Goal: Browse casually: Explore the website without a specific task or goal

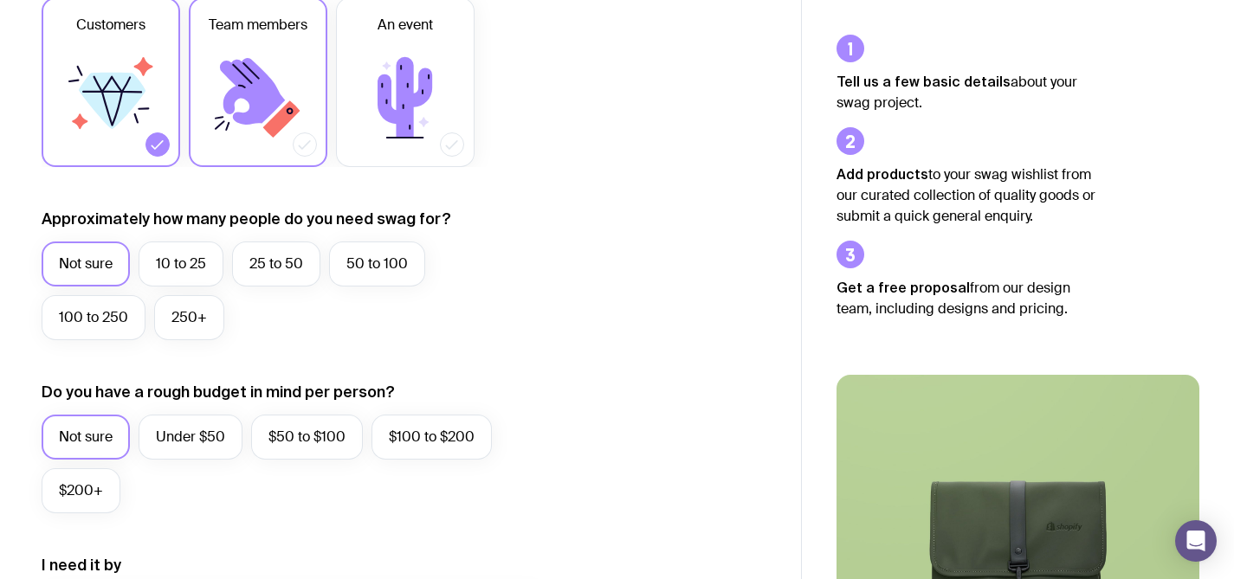
scroll to position [301, 0]
click at [293, 274] on label "25 to 50" at bounding box center [276, 263] width 88 height 45
click at [0, 0] on input "25 to 50" at bounding box center [0, 0] width 0 height 0
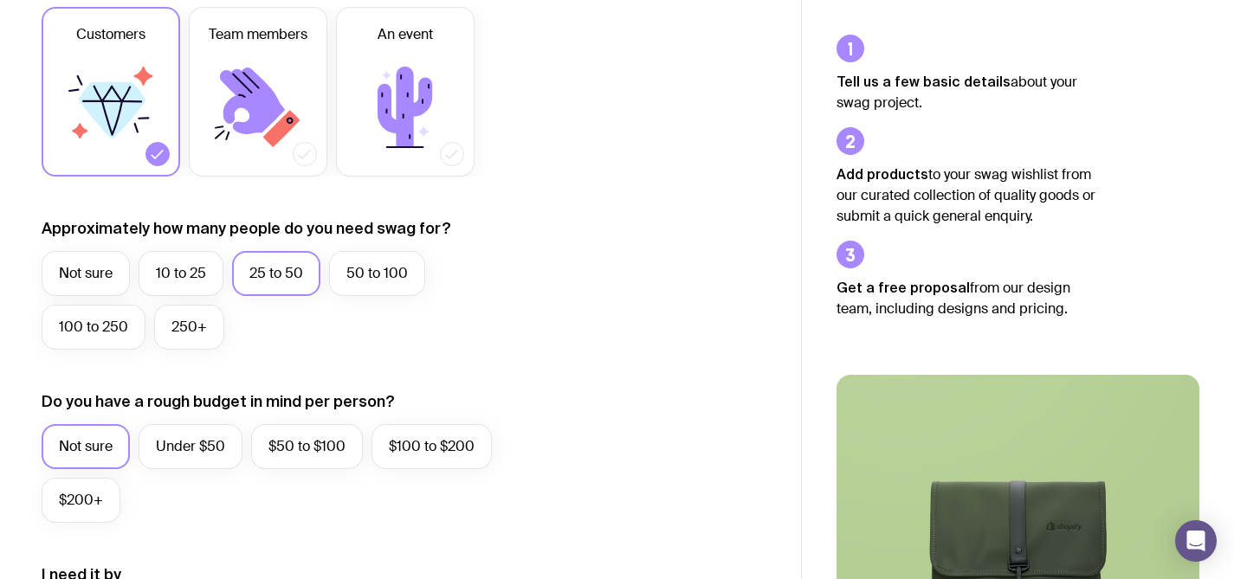
scroll to position [0, 0]
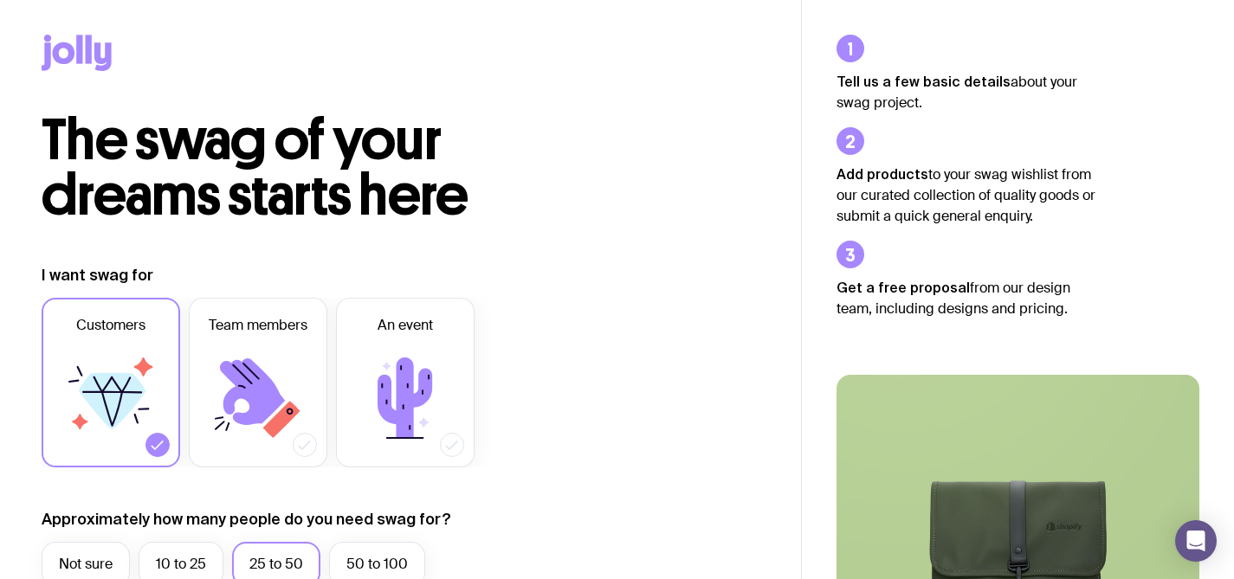
click at [71, 43] on icon at bounding box center [77, 53] width 70 height 36
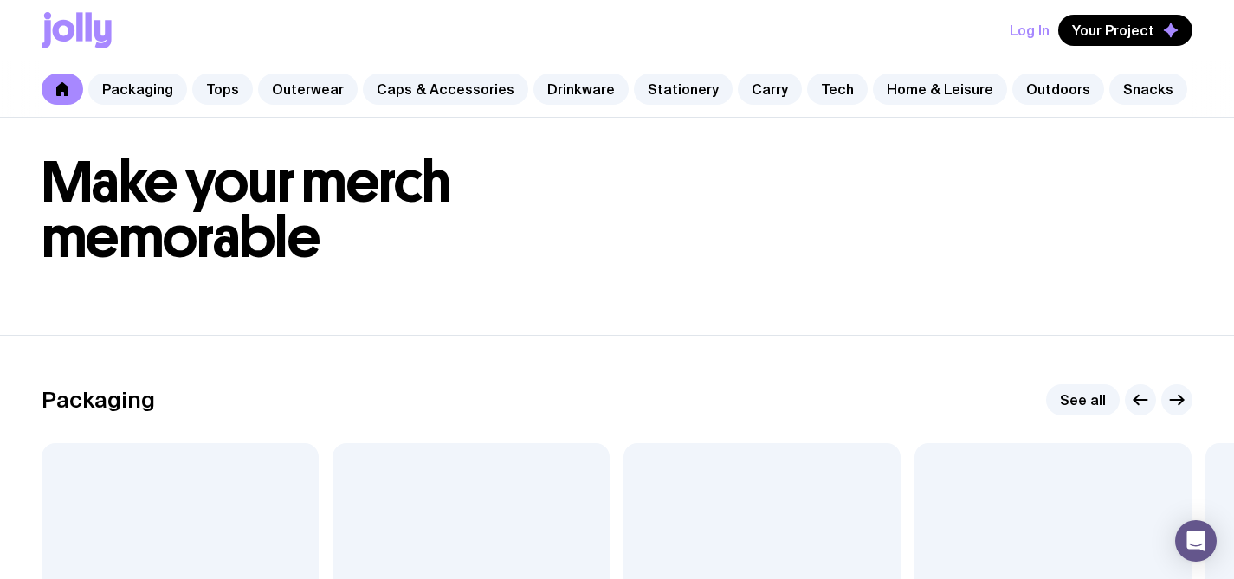
scroll to position [60, 0]
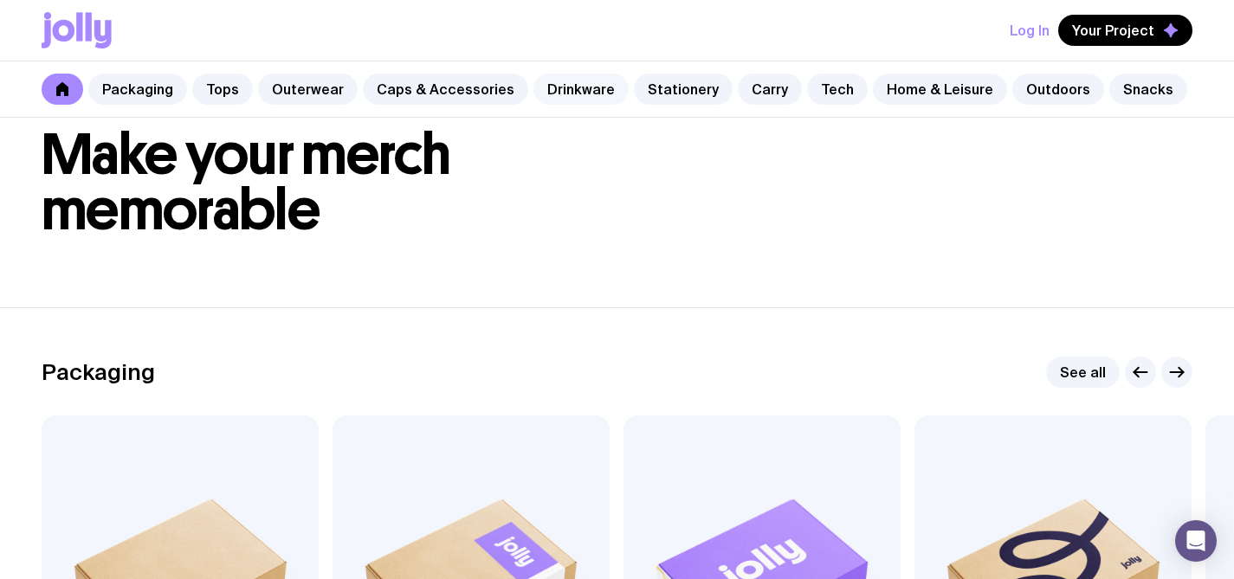
click at [572, 87] on link "Drinkware" at bounding box center [580, 89] width 95 height 31
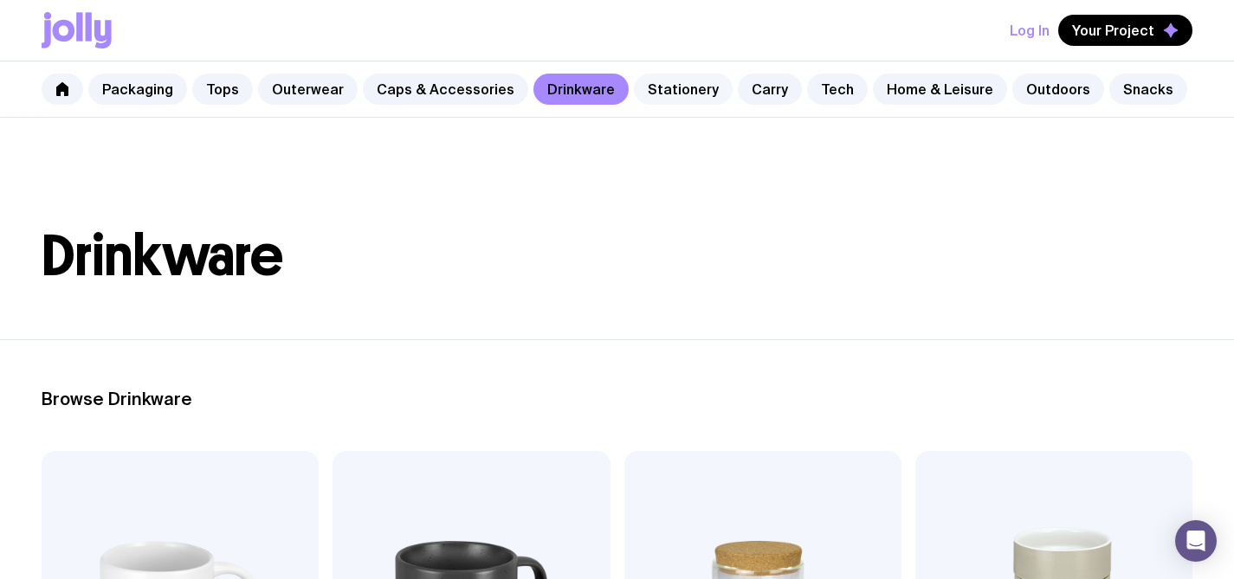
click at [664, 90] on link "Stationery" at bounding box center [683, 89] width 99 height 31
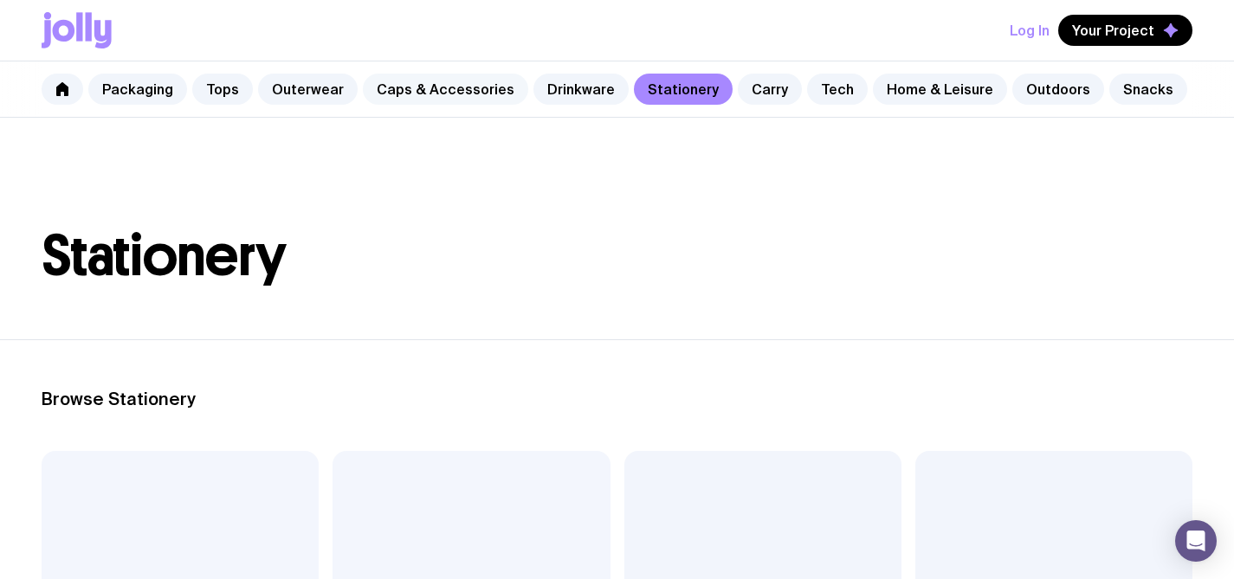
click at [401, 96] on link "Caps & Accessories" at bounding box center [445, 89] width 165 height 31
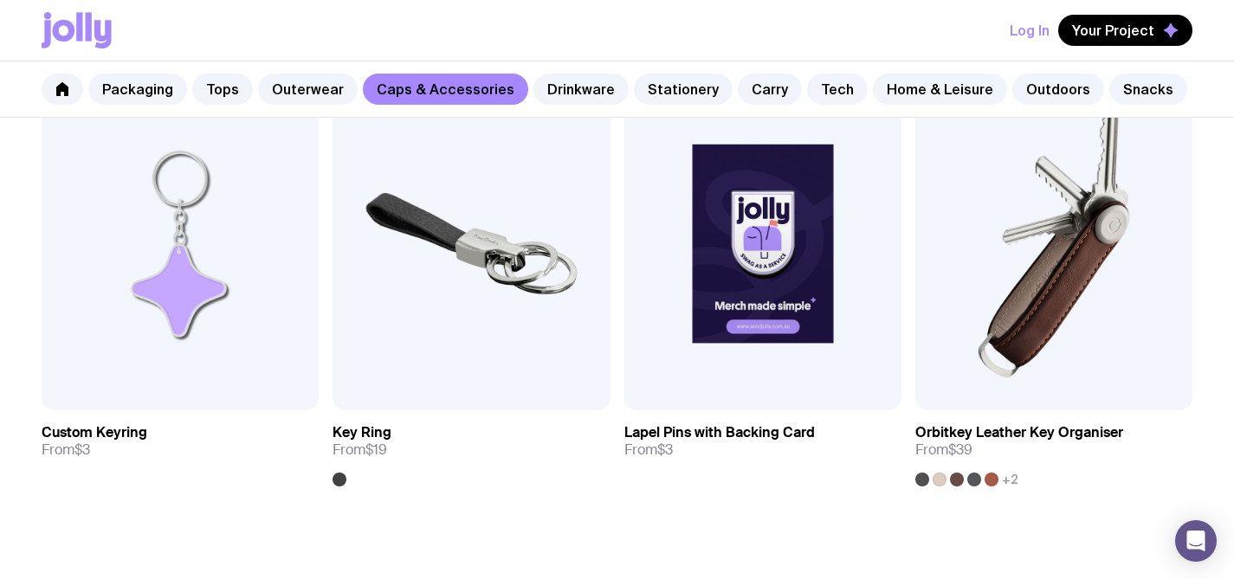
scroll to position [2696, 0]
click at [291, 89] on link "Outerwear" at bounding box center [308, 89] width 100 height 31
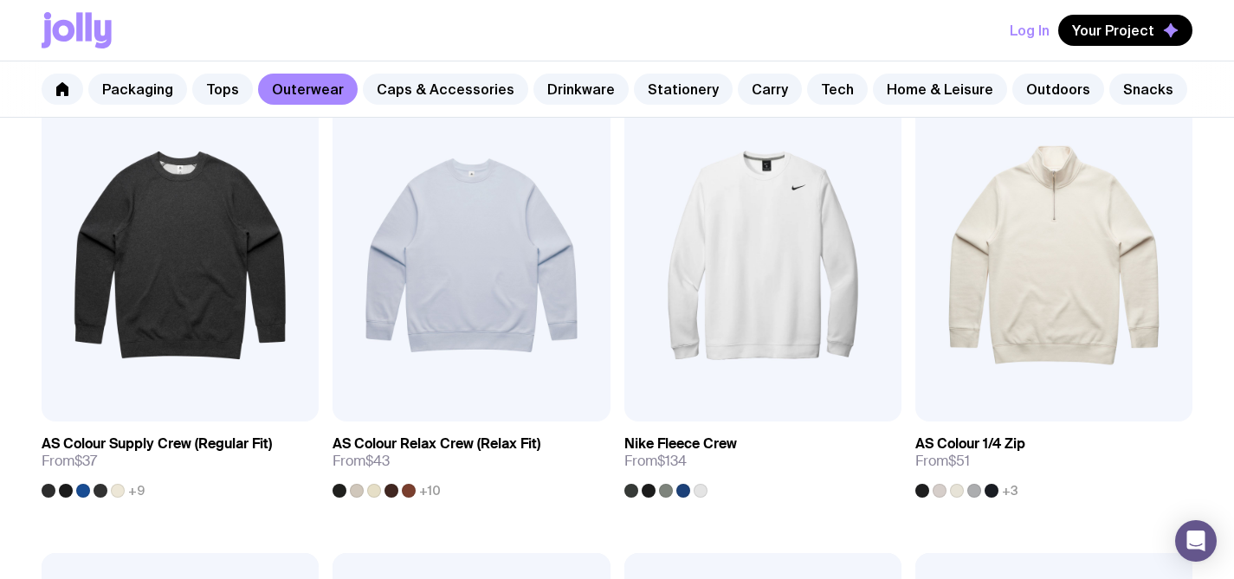
scroll to position [330, 0]
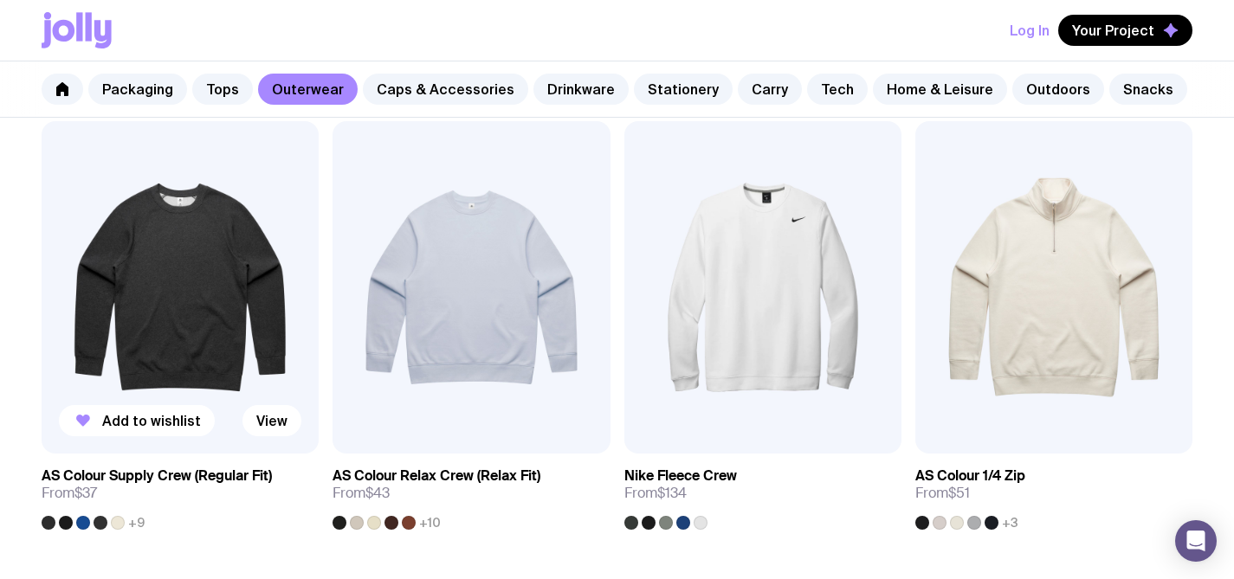
click at [193, 303] on img at bounding box center [180, 287] width 277 height 332
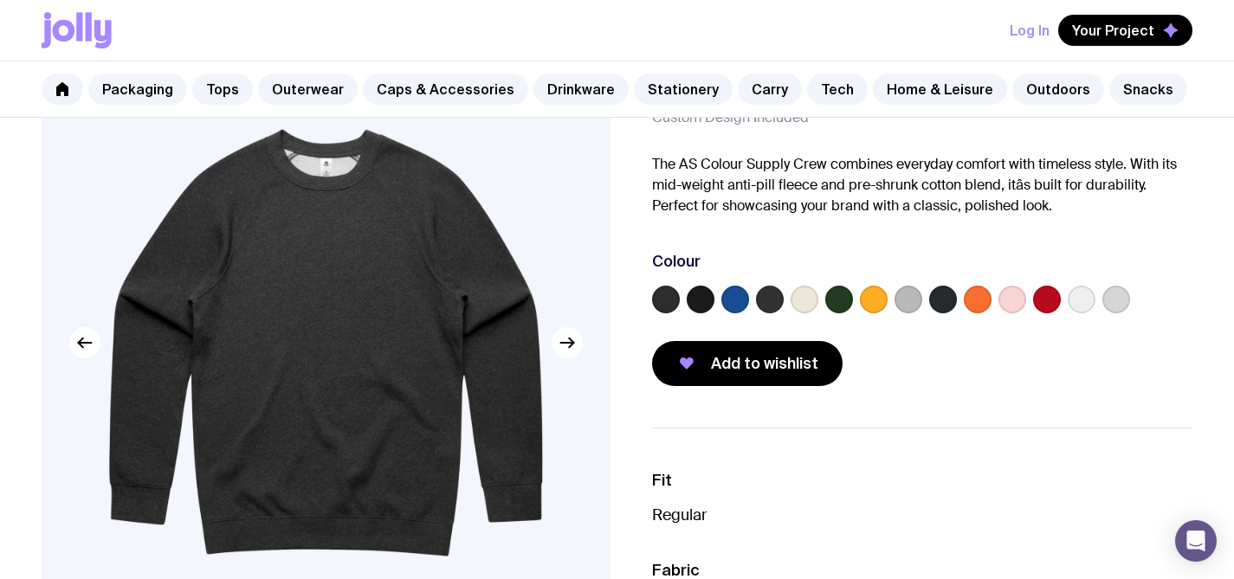
scroll to position [155, 0]
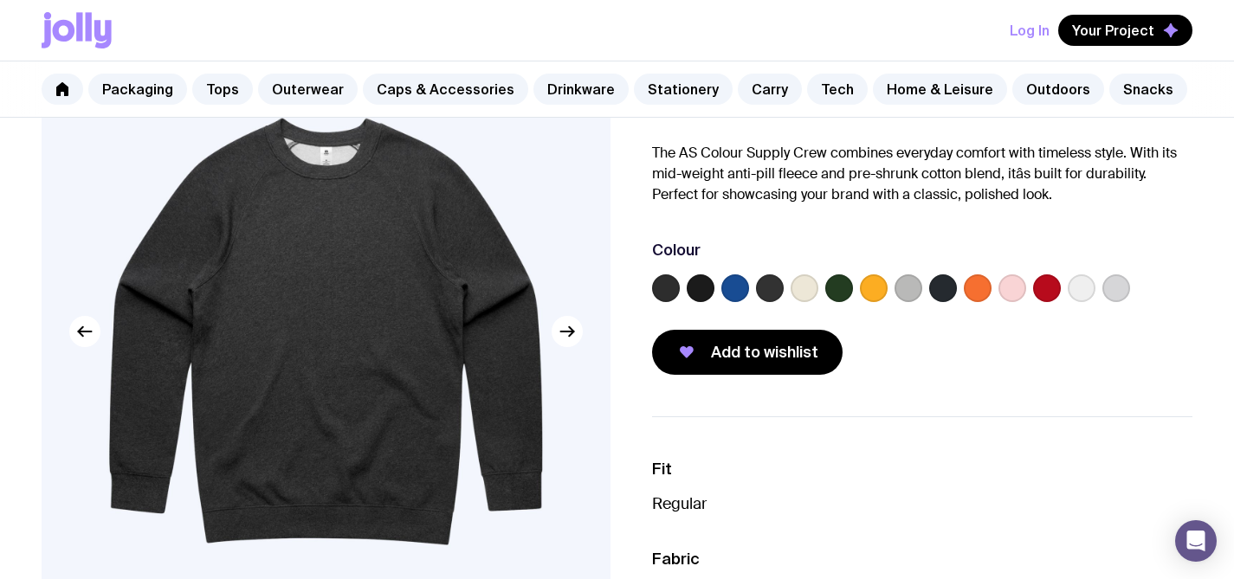
click at [839, 293] on label at bounding box center [839, 288] width 28 height 28
click at [0, 0] on input "radio" at bounding box center [0, 0] width 0 height 0
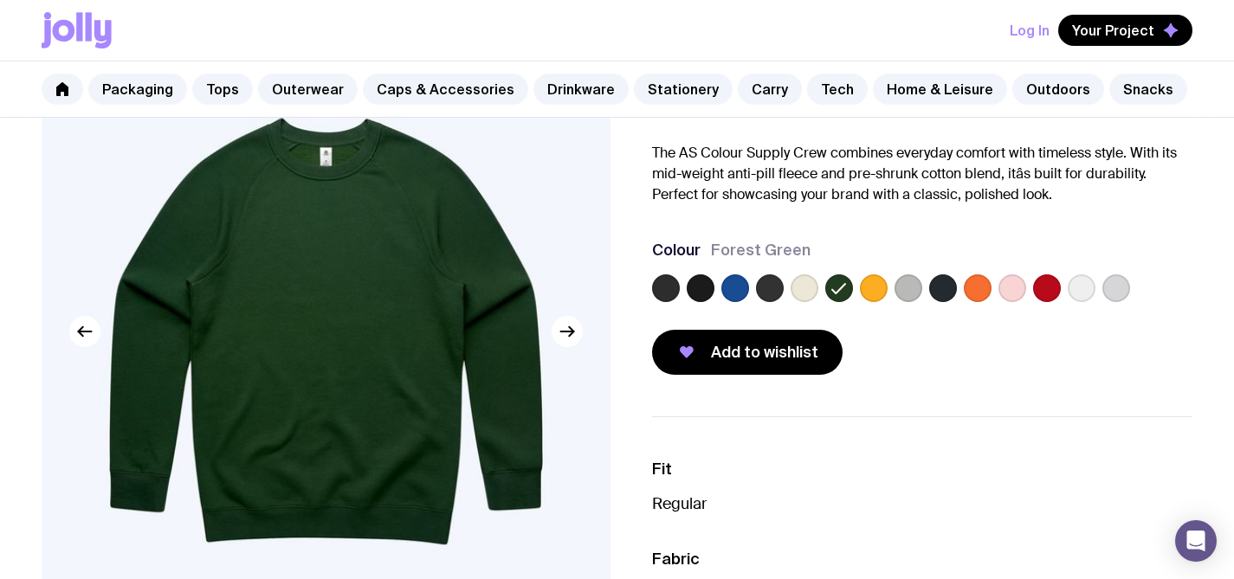
click at [804, 288] on label at bounding box center [805, 288] width 28 height 28
click at [0, 0] on input "radio" at bounding box center [0, 0] width 0 height 0
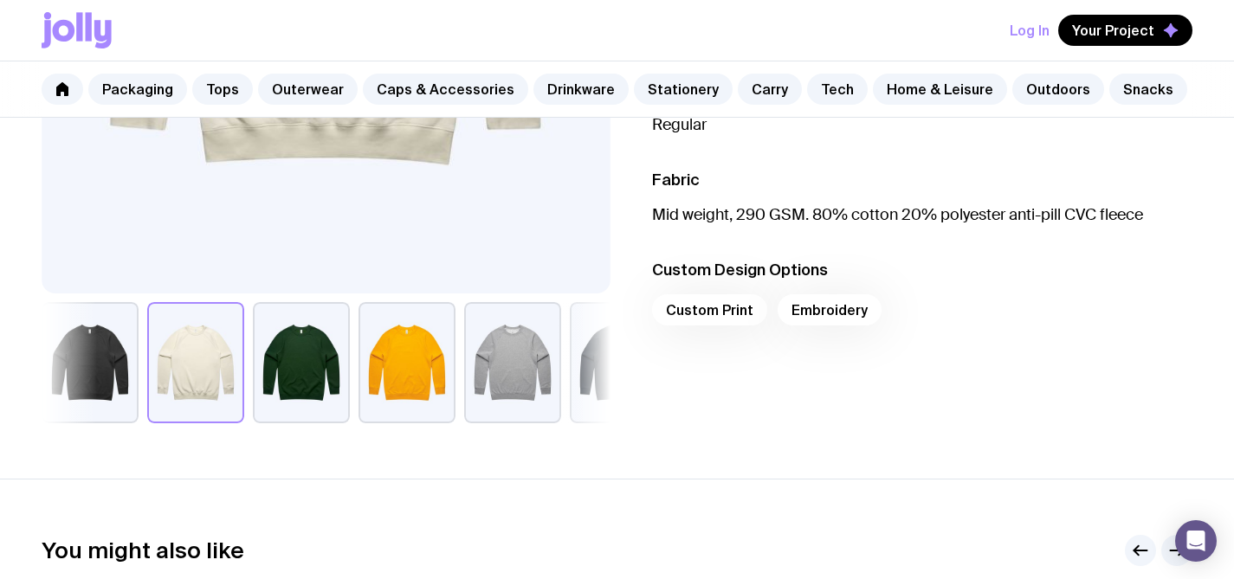
scroll to position [554, 0]
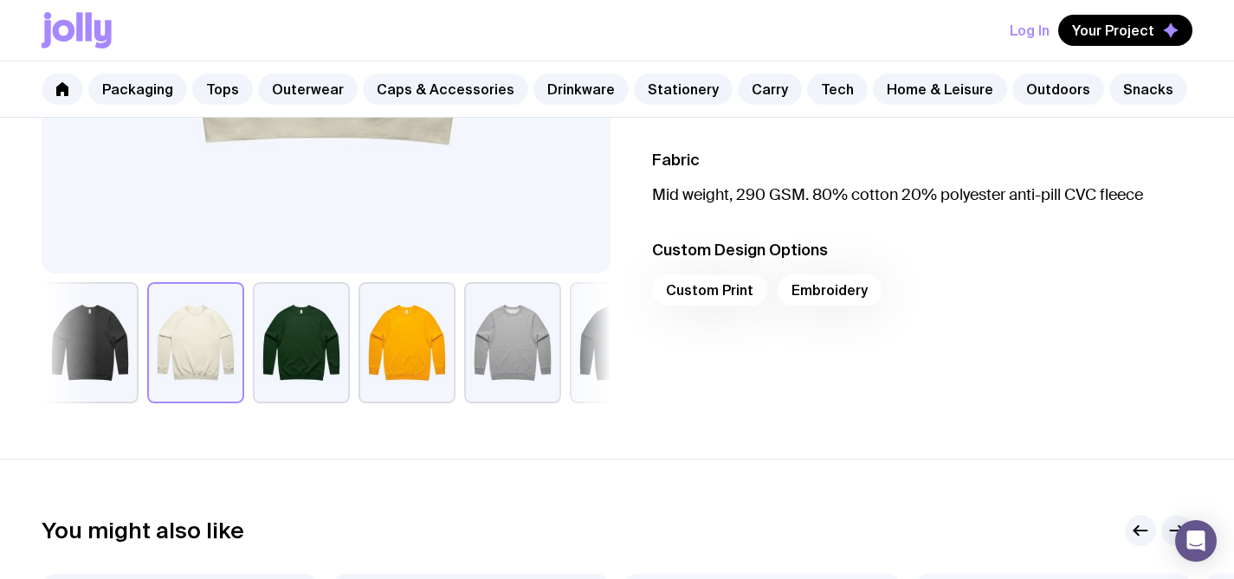
click at [789, 296] on div "Custom Print Embroidery" at bounding box center [922, 295] width 541 height 42
click at [804, 294] on div "Custom Print Embroidery" at bounding box center [922, 295] width 541 height 42
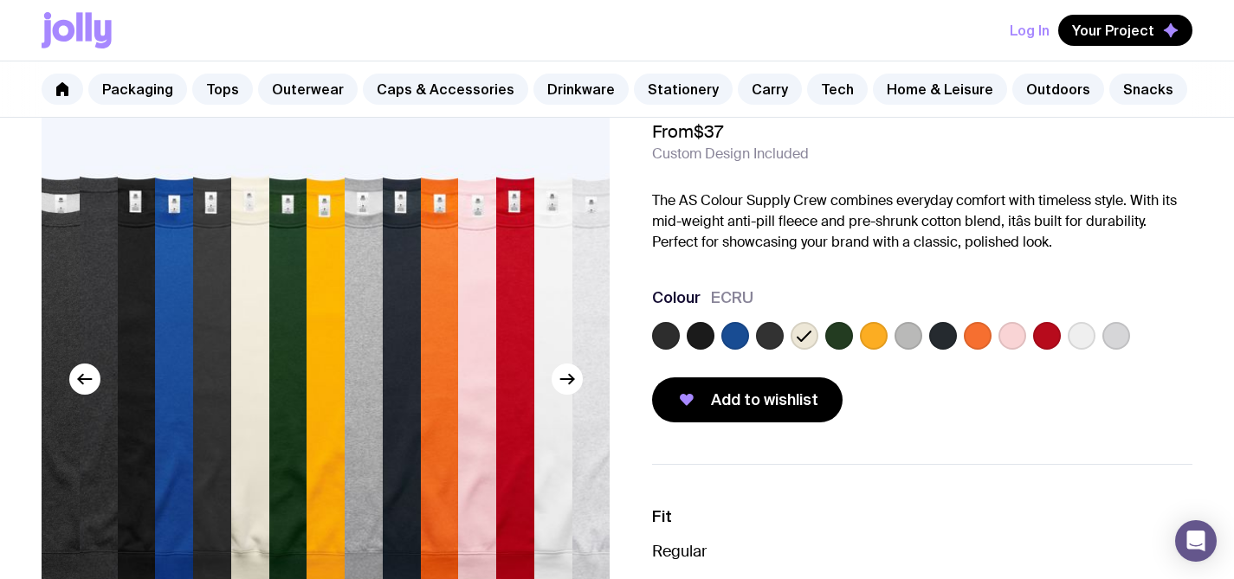
scroll to position [87, 0]
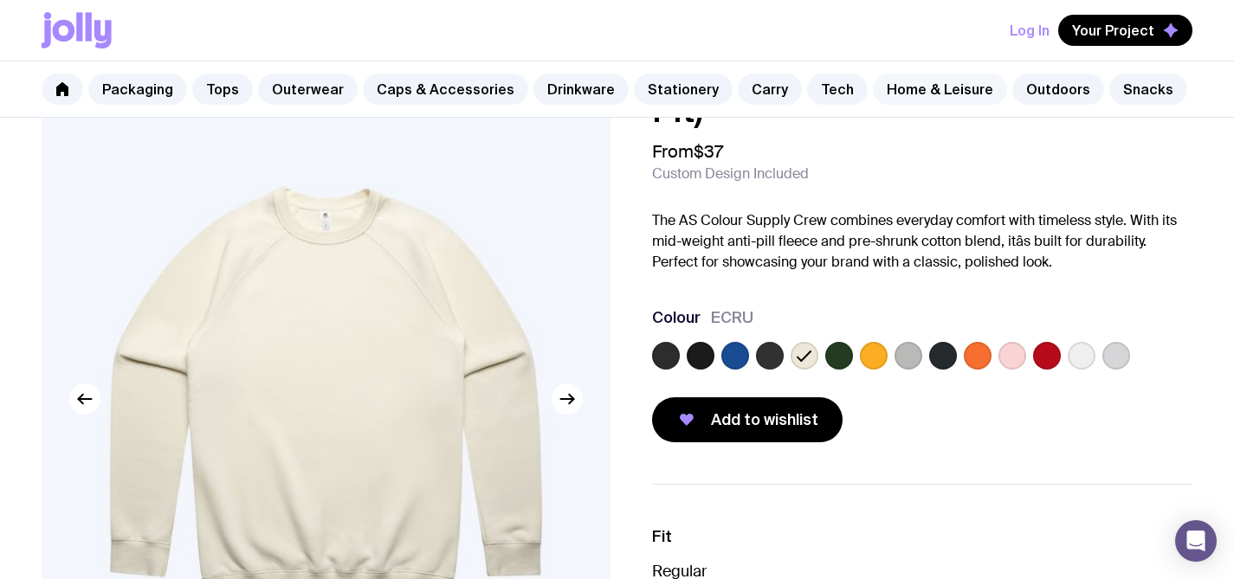
click at [949, 94] on link "Home & Leisure" at bounding box center [940, 89] width 134 height 31
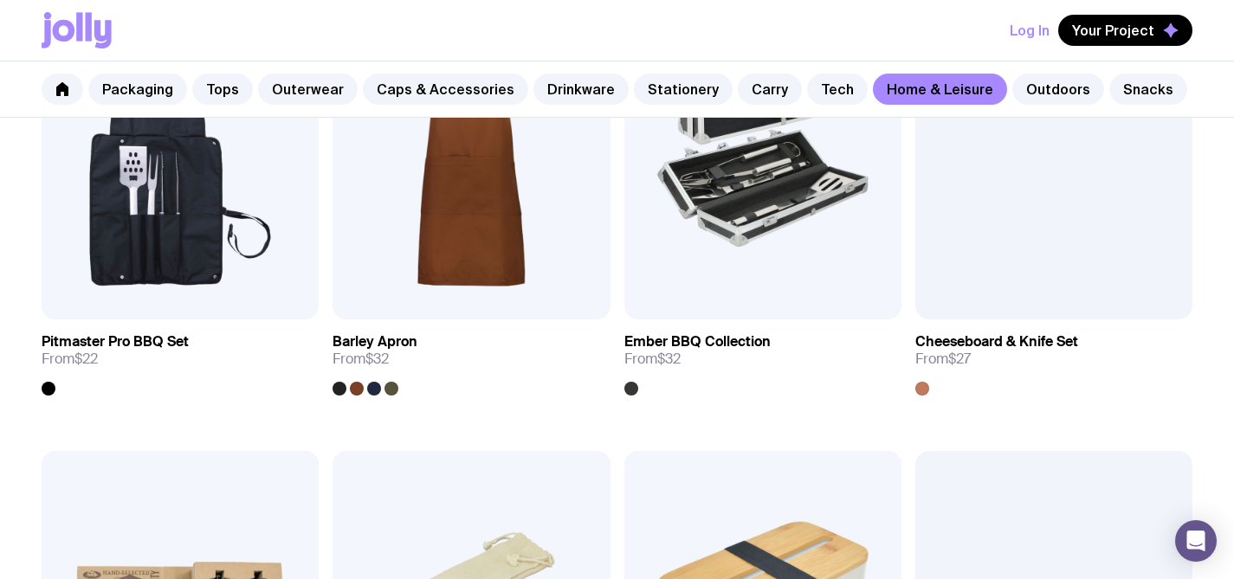
scroll to position [1429, 0]
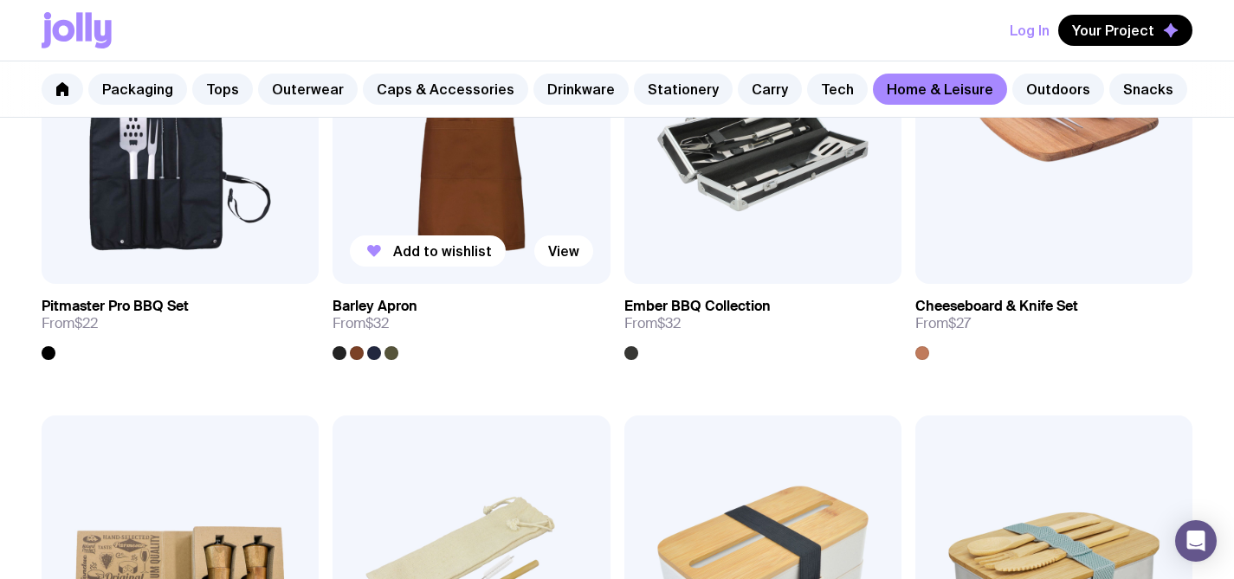
click at [390, 355] on div at bounding box center [391, 353] width 14 height 14
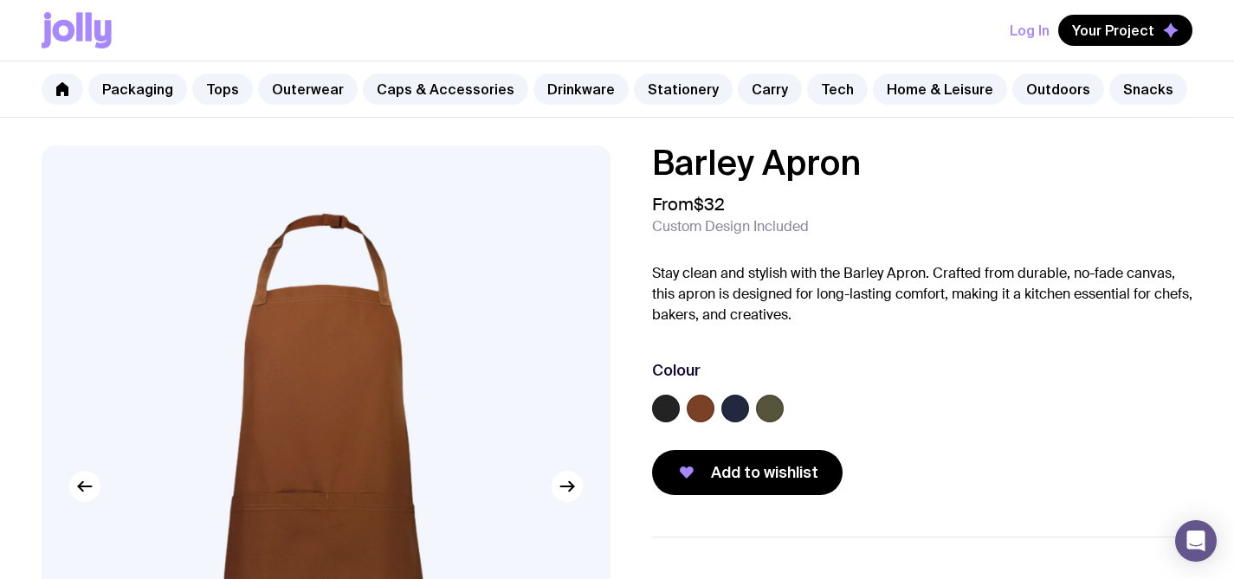
click at [758, 409] on label at bounding box center [770, 409] width 28 height 28
click at [0, 0] on input "radio" at bounding box center [0, 0] width 0 height 0
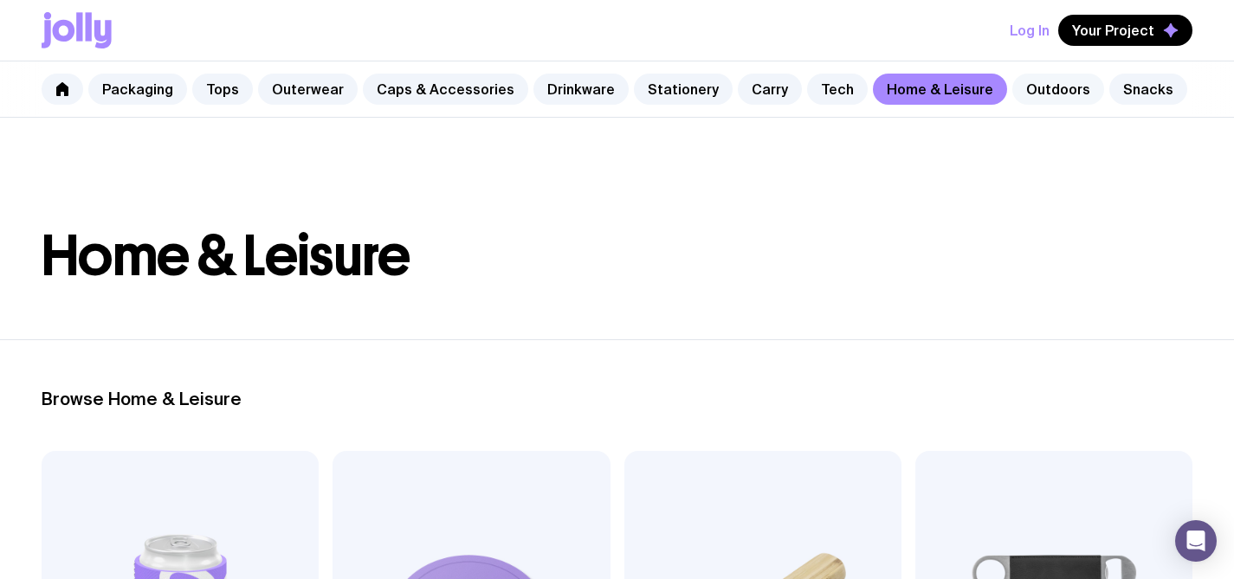
click at [1036, 93] on link "Outdoors" at bounding box center [1058, 89] width 92 height 31
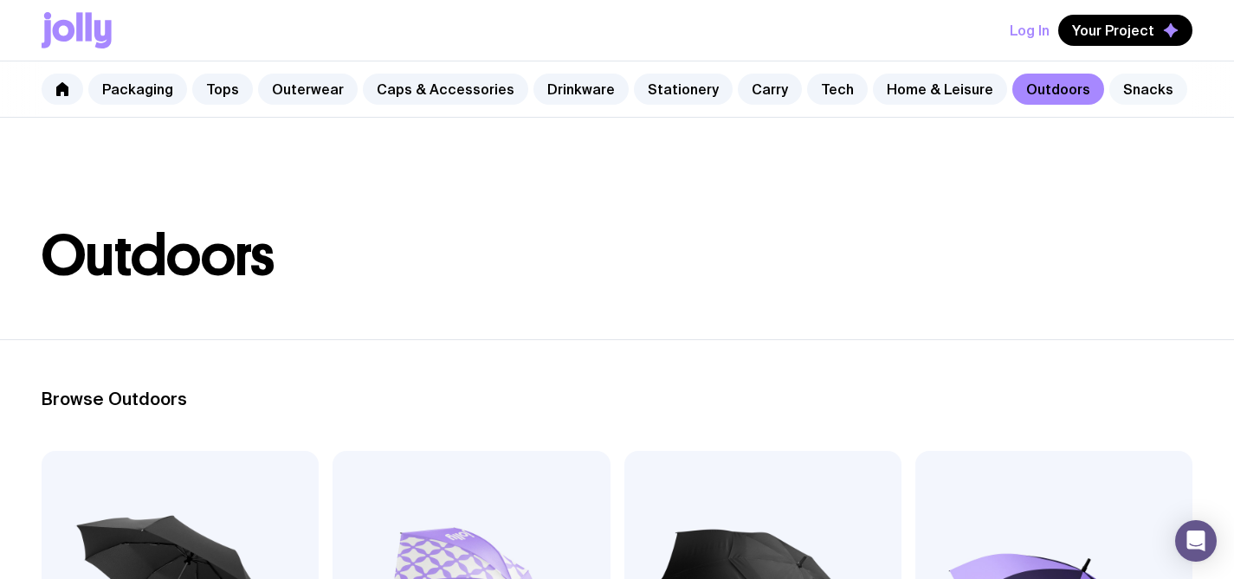
click at [1109, 89] on link "Snacks" at bounding box center [1148, 89] width 78 height 31
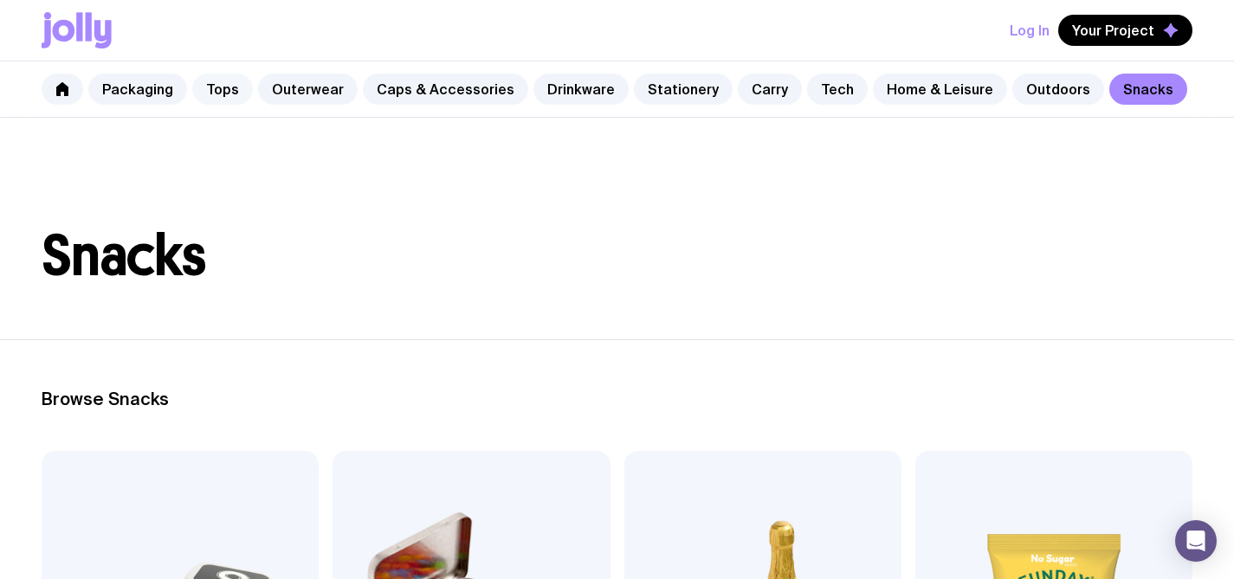
click at [209, 87] on link "Tops" at bounding box center [222, 89] width 61 height 31
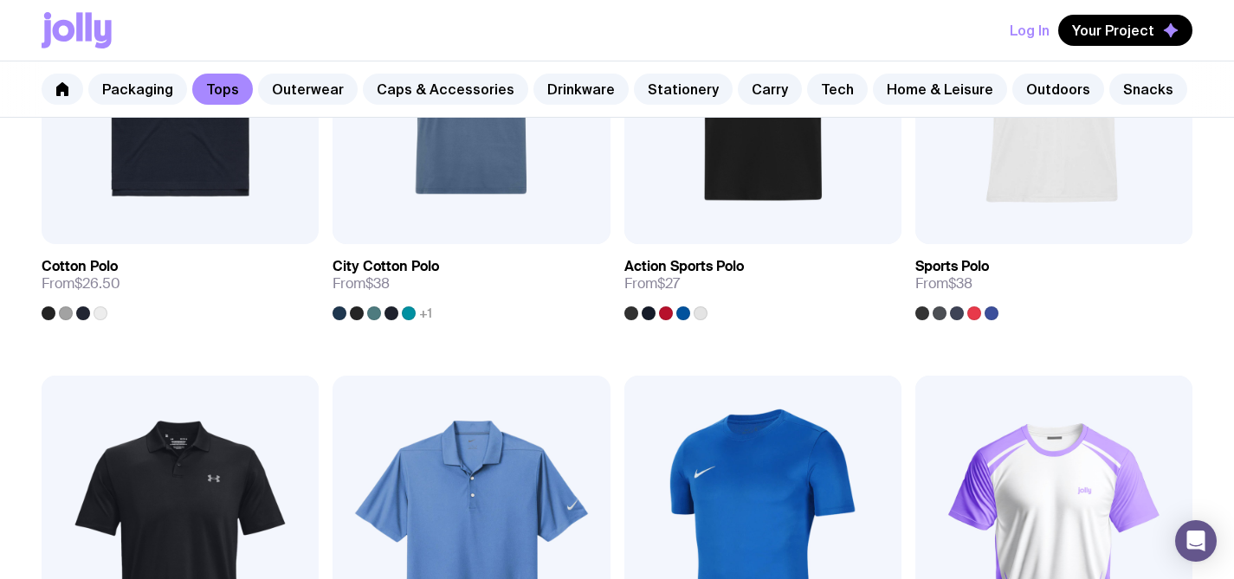
scroll to position [1012, 0]
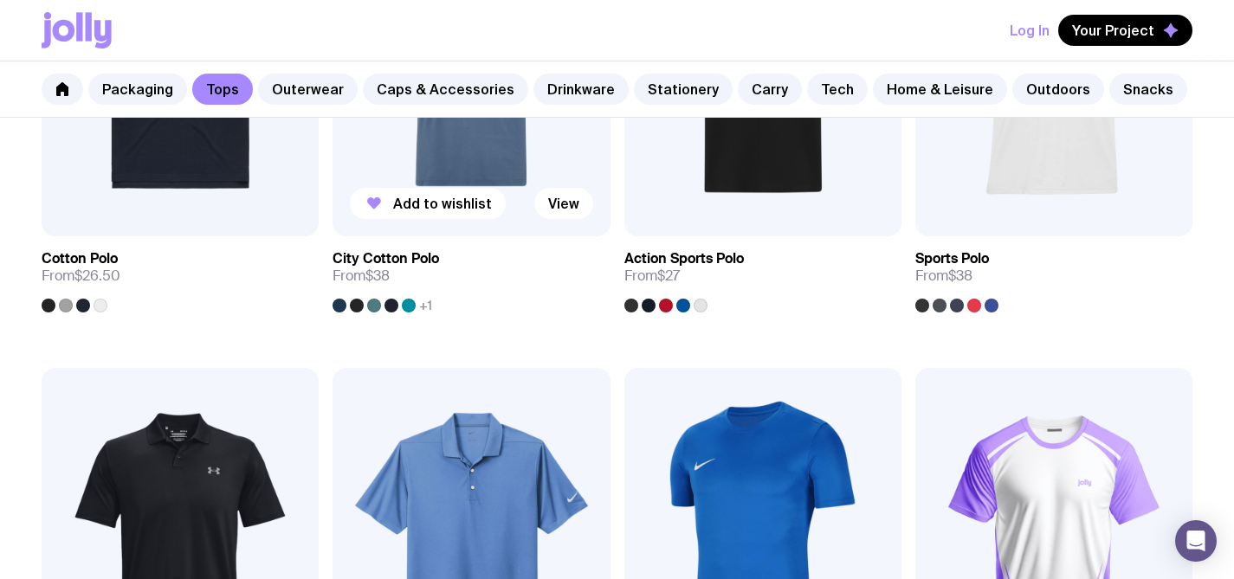
click at [424, 263] on h3 "City Cotton Polo" at bounding box center [385, 258] width 107 height 17
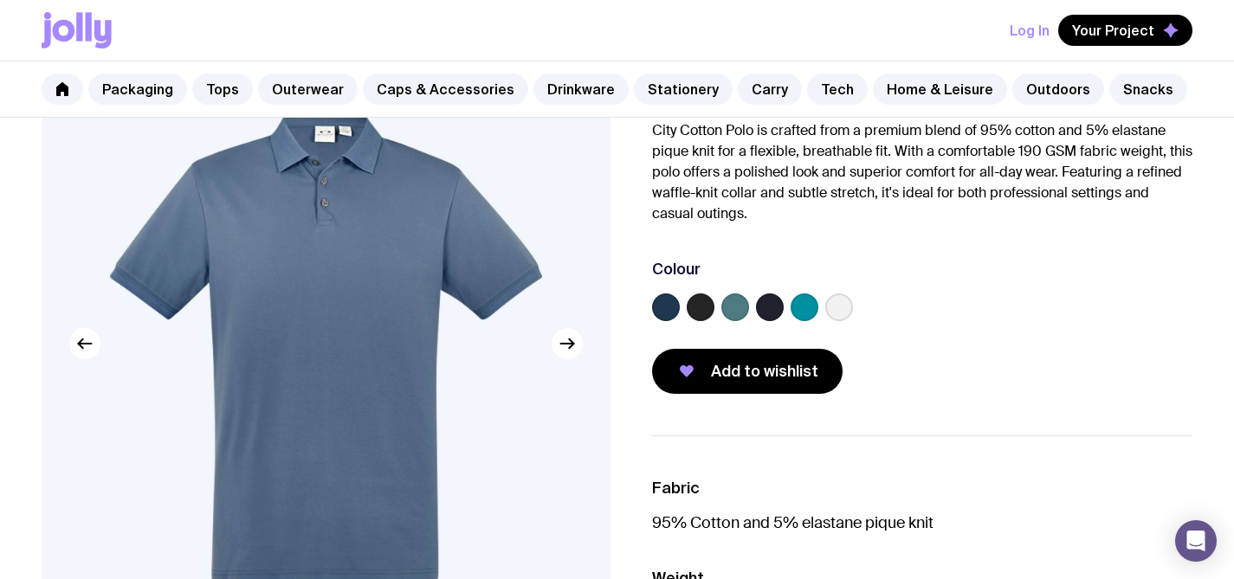
scroll to position [148, 0]
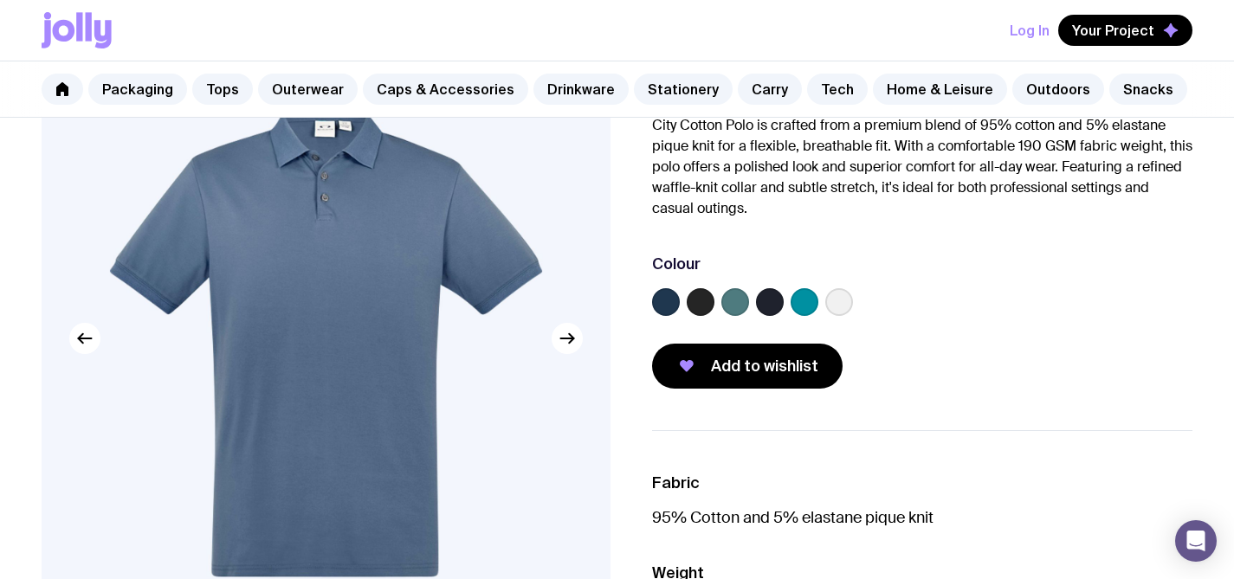
click at [858, 303] on div at bounding box center [922, 305] width 541 height 35
click at [844, 307] on label at bounding box center [839, 302] width 28 height 28
click at [0, 0] on input "radio" at bounding box center [0, 0] width 0 height 0
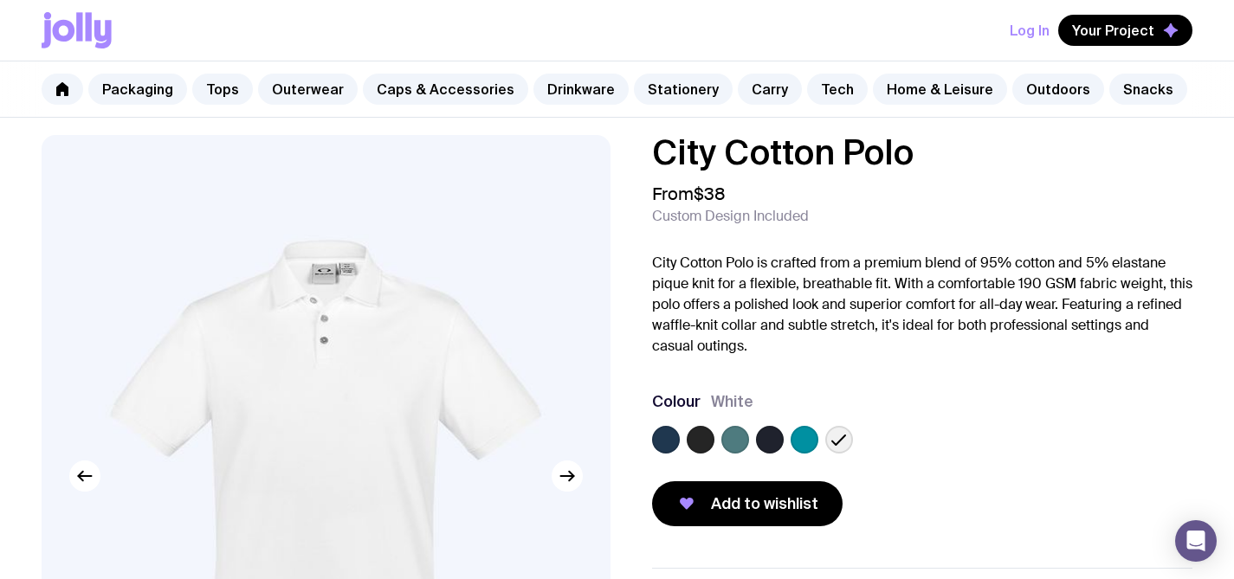
scroll to position [0, 0]
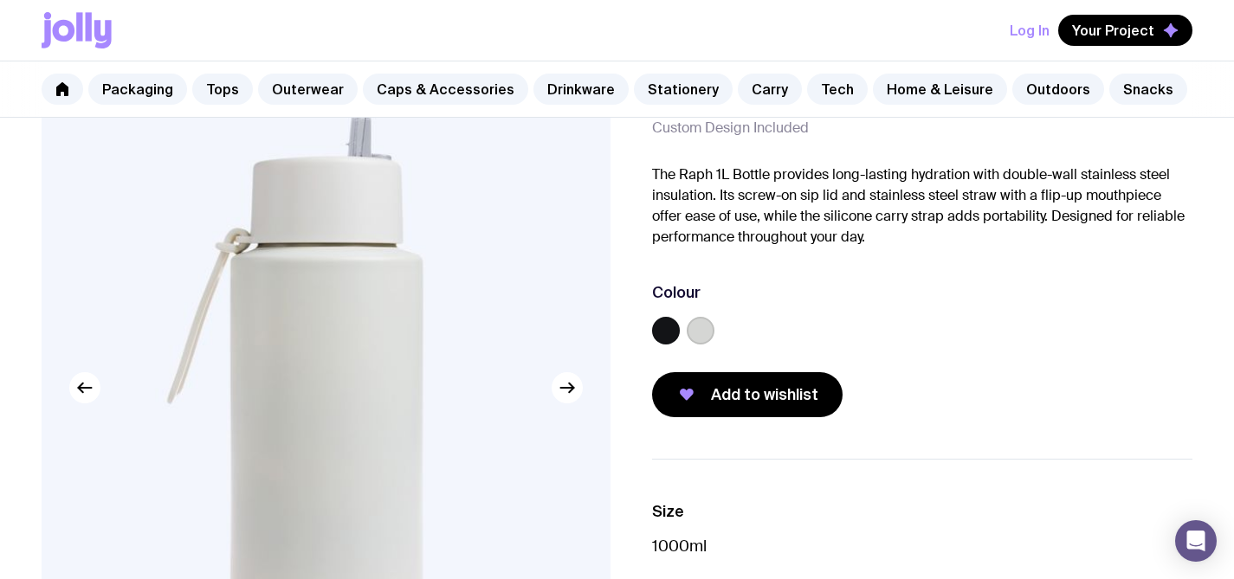
scroll to position [118, 0]
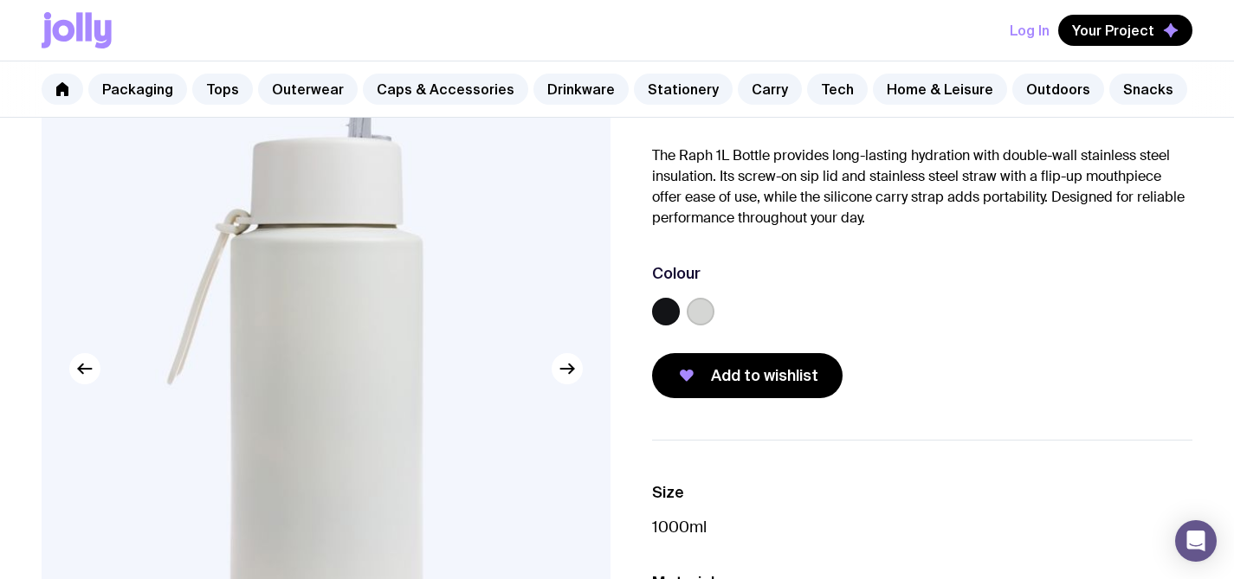
click at [697, 298] on label at bounding box center [701, 312] width 28 height 28
click at [0, 0] on input "radio" at bounding box center [0, 0] width 0 height 0
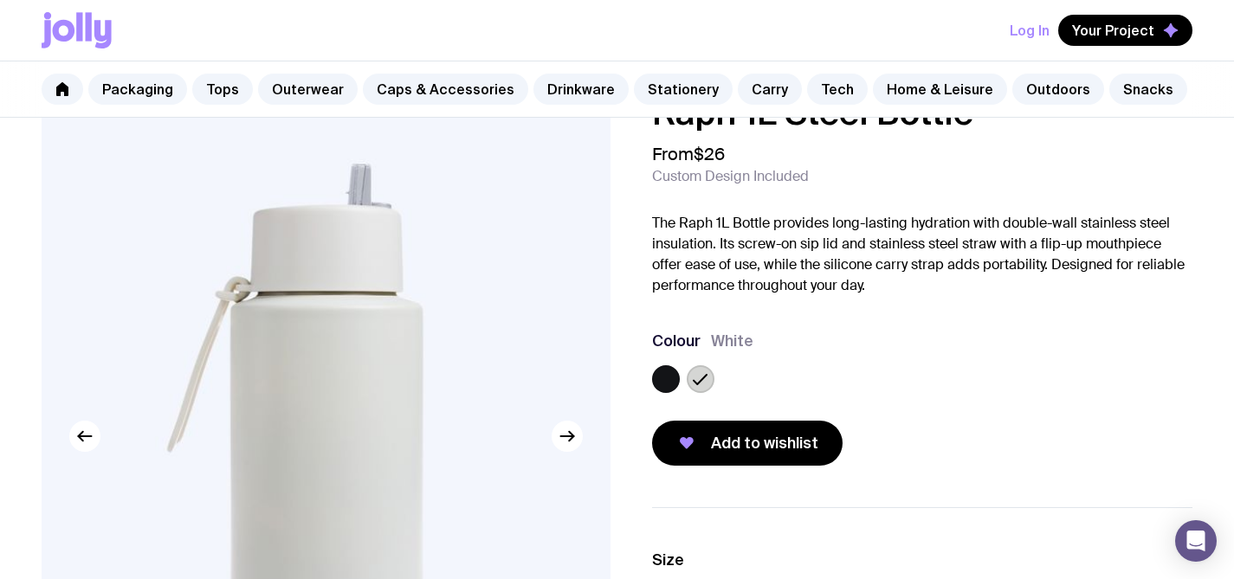
scroll to position [14, 0]
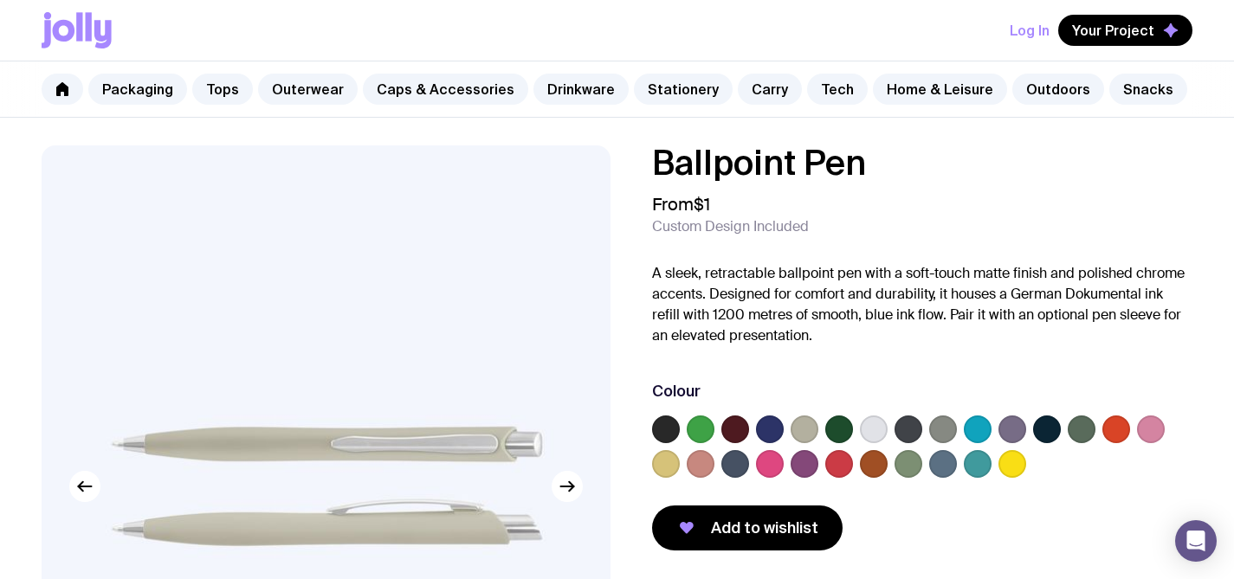
click at [1073, 432] on label at bounding box center [1082, 430] width 28 height 28
click at [0, 0] on input "radio" at bounding box center [0, 0] width 0 height 0
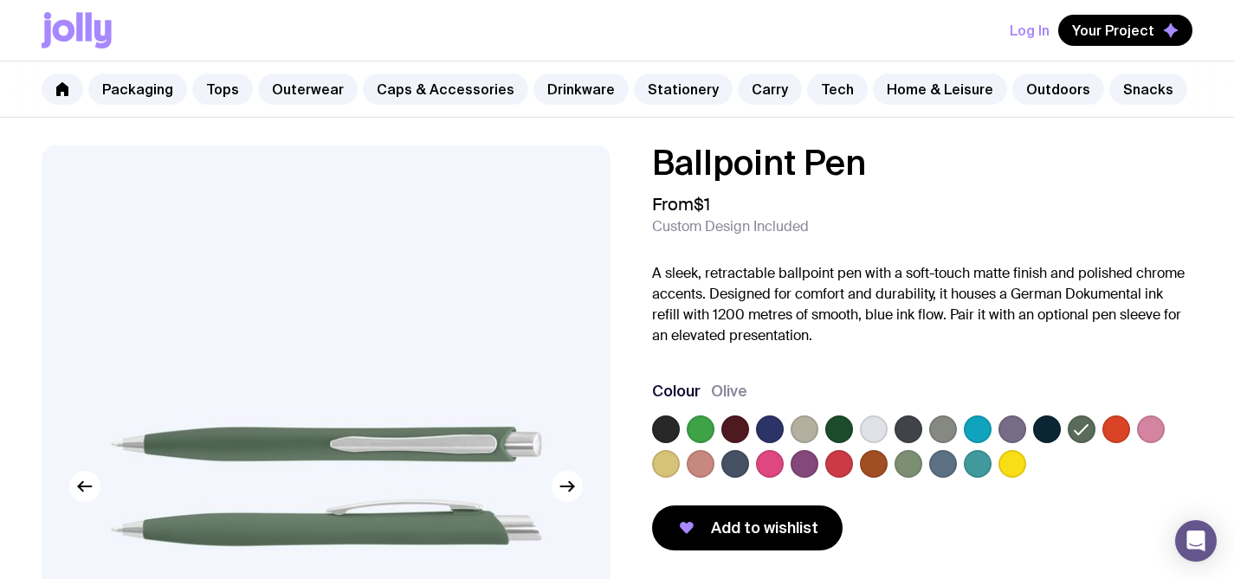
click at [836, 423] on label at bounding box center [839, 430] width 28 height 28
click at [0, 0] on input "radio" at bounding box center [0, 0] width 0 height 0
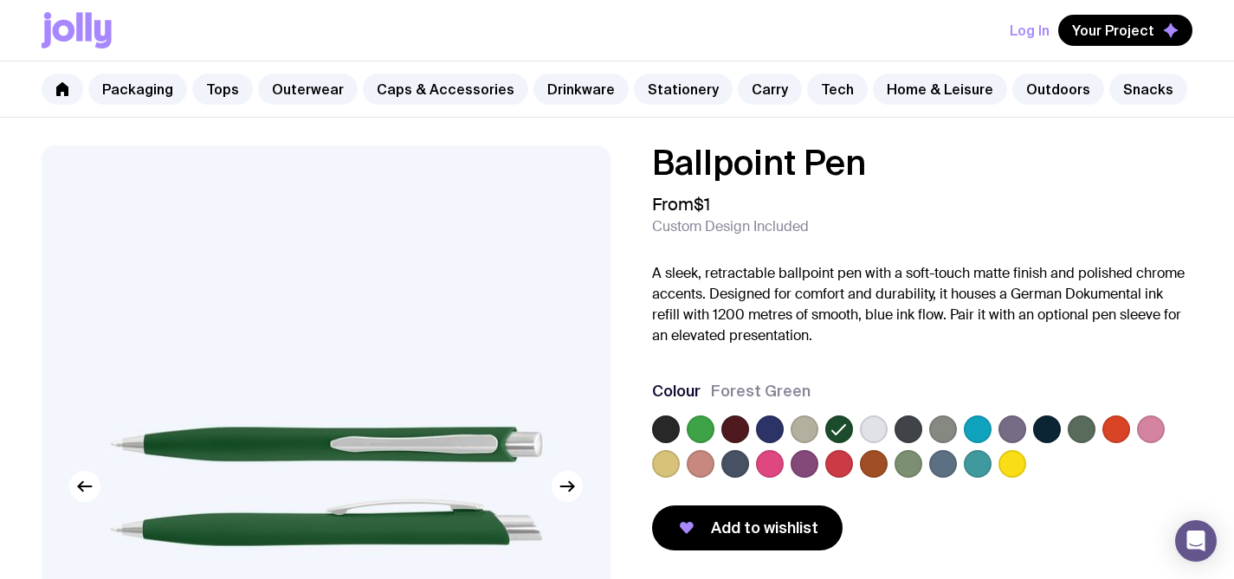
click at [1083, 425] on label at bounding box center [1082, 430] width 28 height 28
click at [0, 0] on input "radio" at bounding box center [0, 0] width 0 height 0
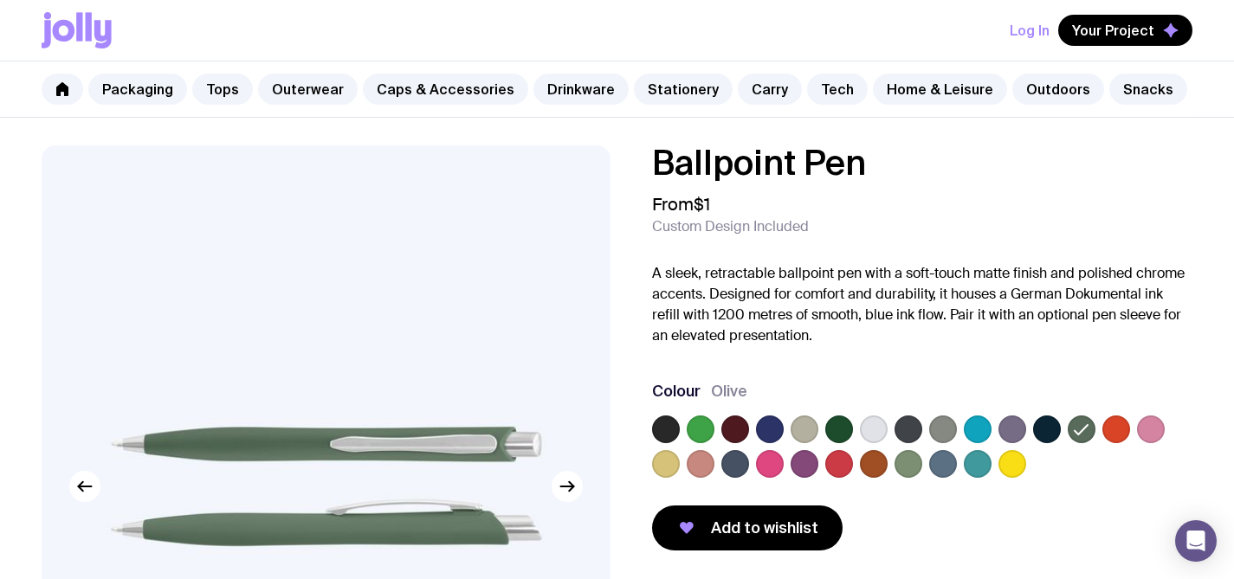
click at [678, 431] on label at bounding box center [666, 430] width 28 height 28
click at [0, 0] on input "radio" at bounding box center [0, 0] width 0 height 0
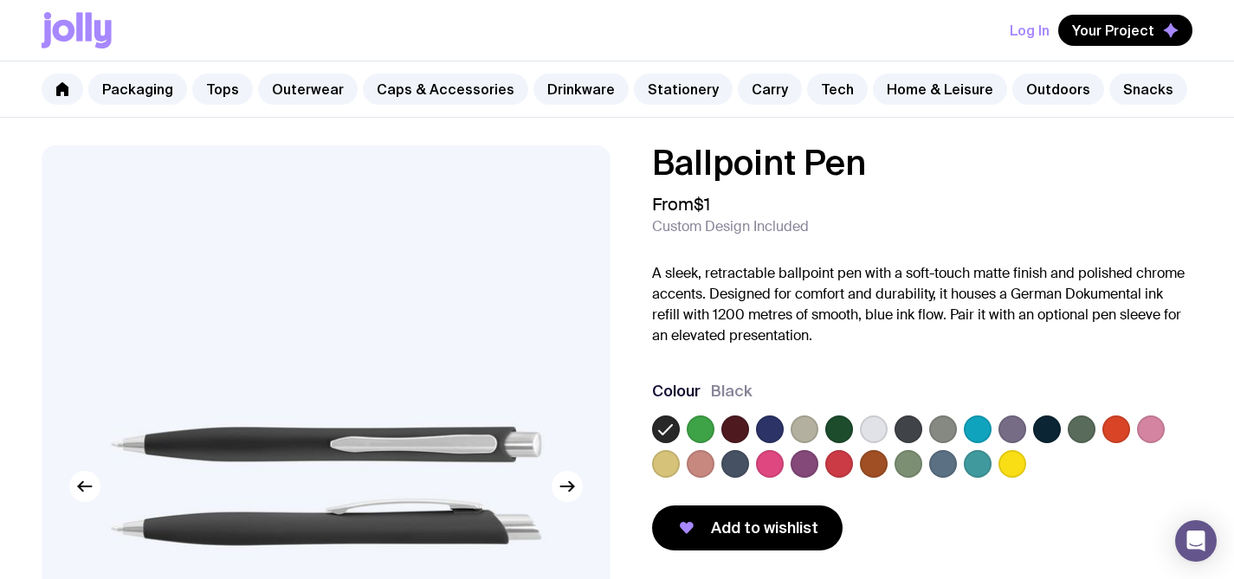
click at [870, 432] on label at bounding box center [874, 430] width 28 height 28
click at [0, 0] on input "radio" at bounding box center [0, 0] width 0 height 0
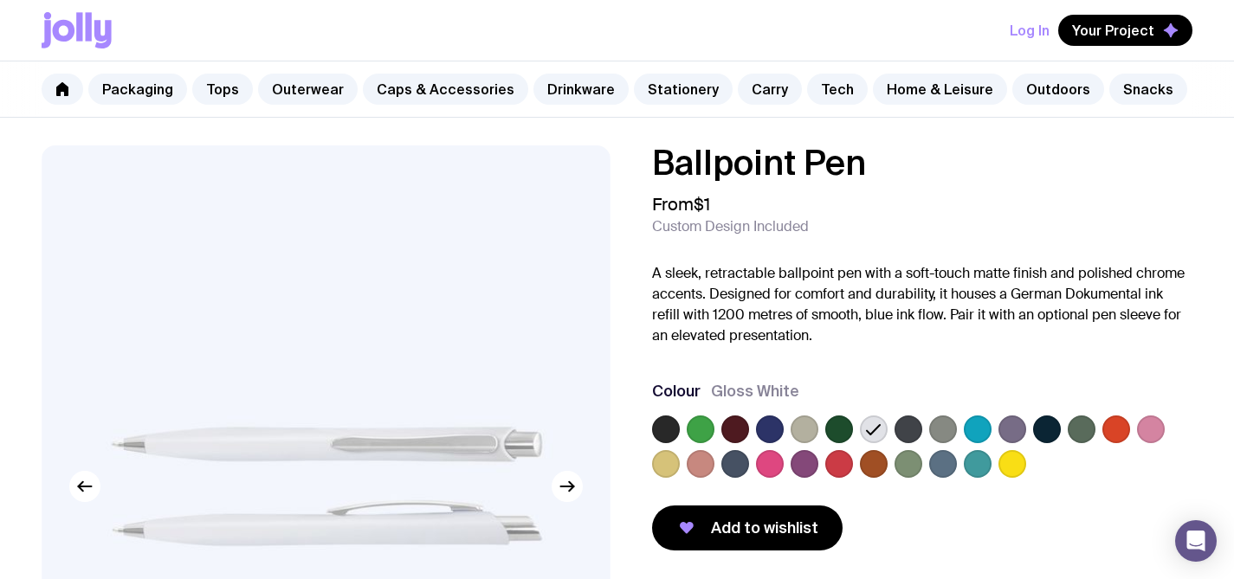
click at [817, 433] on label at bounding box center [805, 430] width 28 height 28
click at [0, 0] on input "radio" at bounding box center [0, 0] width 0 height 0
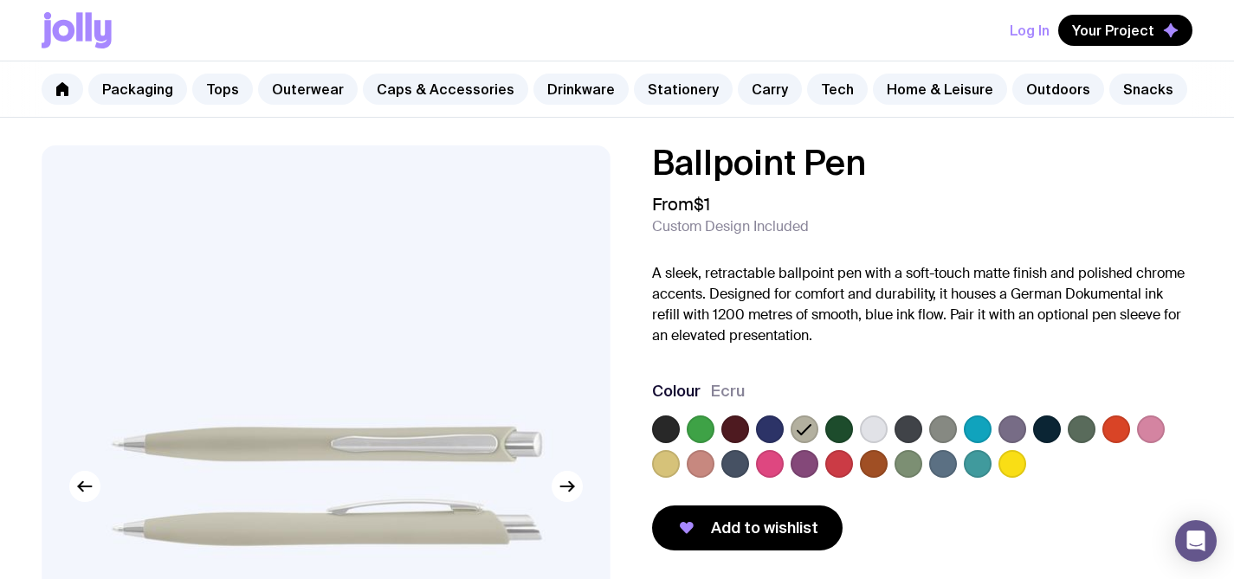
click at [835, 431] on label at bounding box center [839, 430] width 28 height 28
click at [0, 0] on input "radio" at bounding box center [0, 0] width 0 height 0
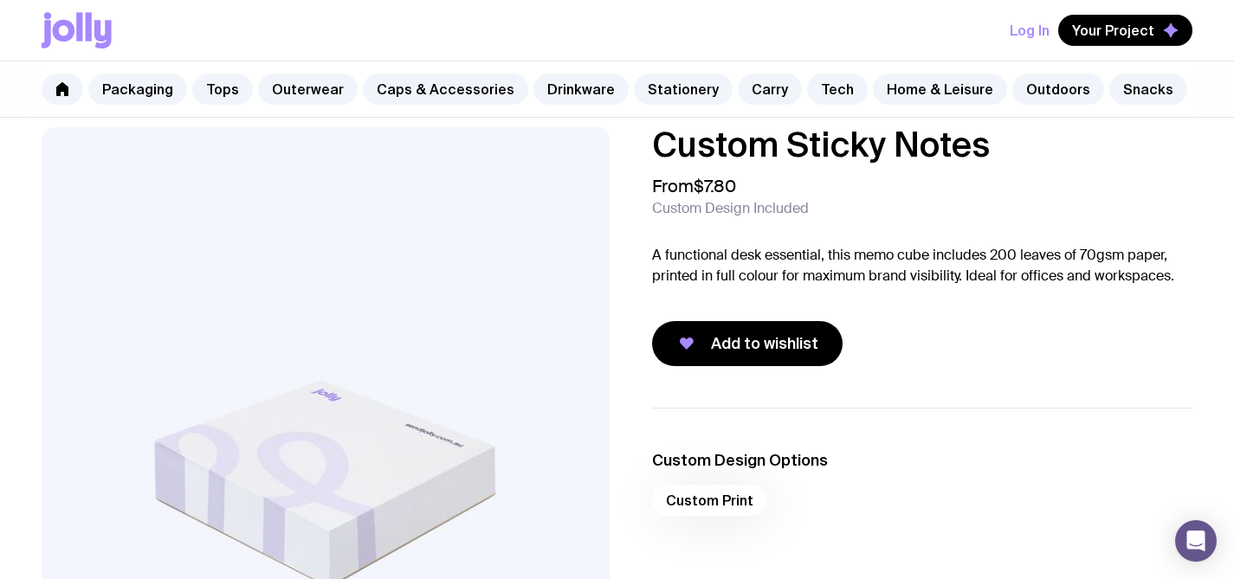
scroll to position [19, 0]
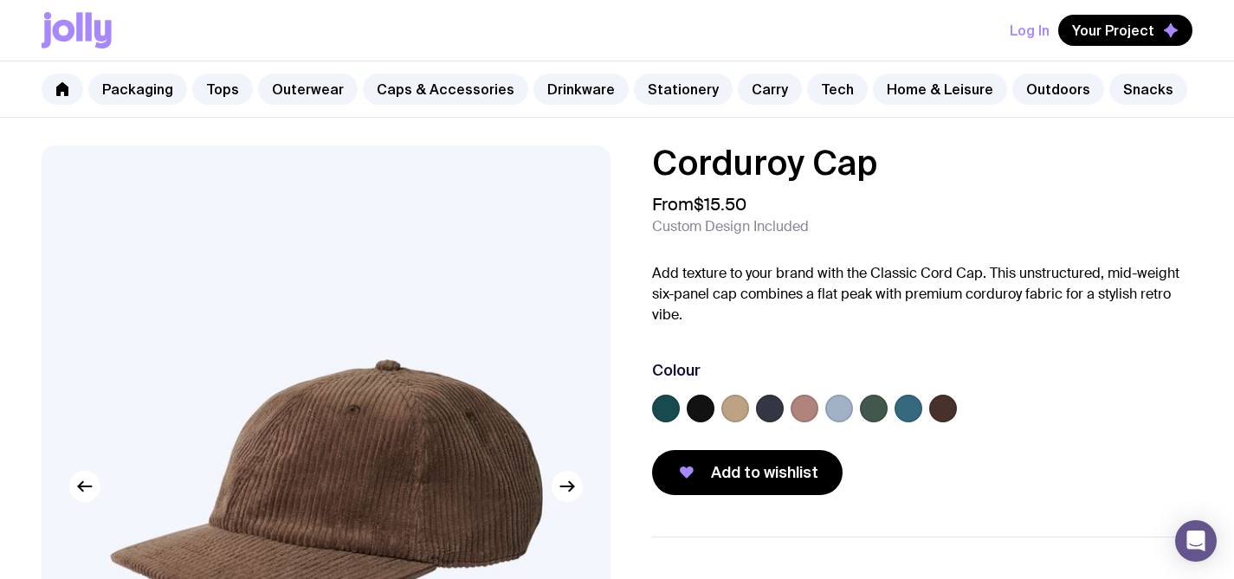
click at [867, 409] on label at bounding box center [874, 409] width 28 height 28
click at [0, 0] on input "radio" at bounding box center [0, 0] width 0 height 0
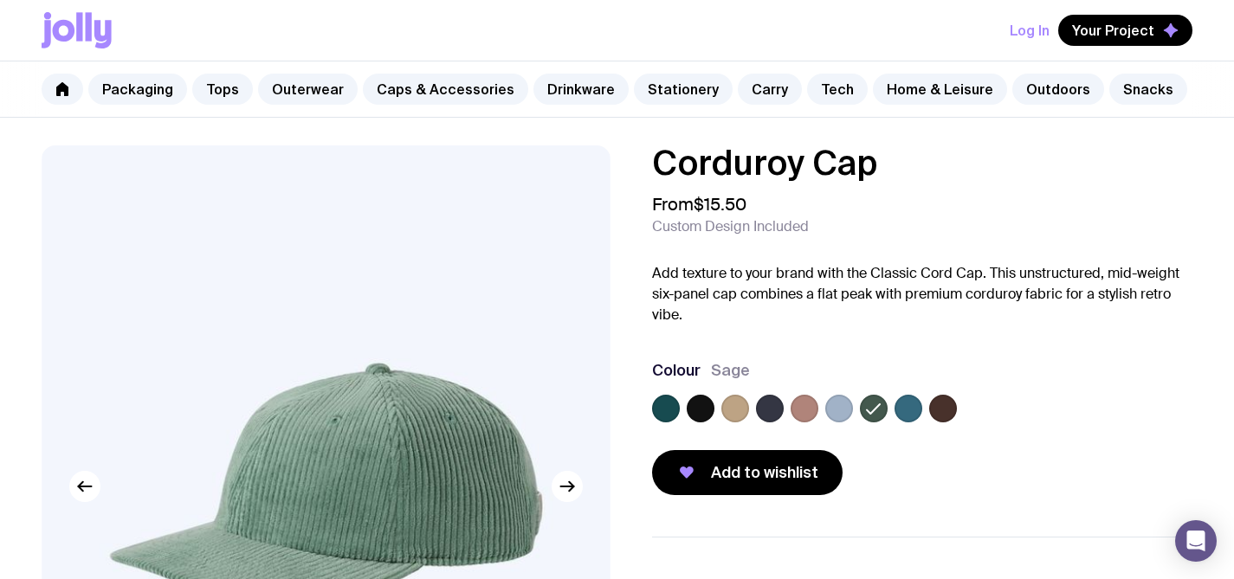
click at [737, 411] on label at bounding box center [735, 409] width 28 height 28
click at [0, 0] on input "radio" at bounding box center [0, 0] width 0 height 0
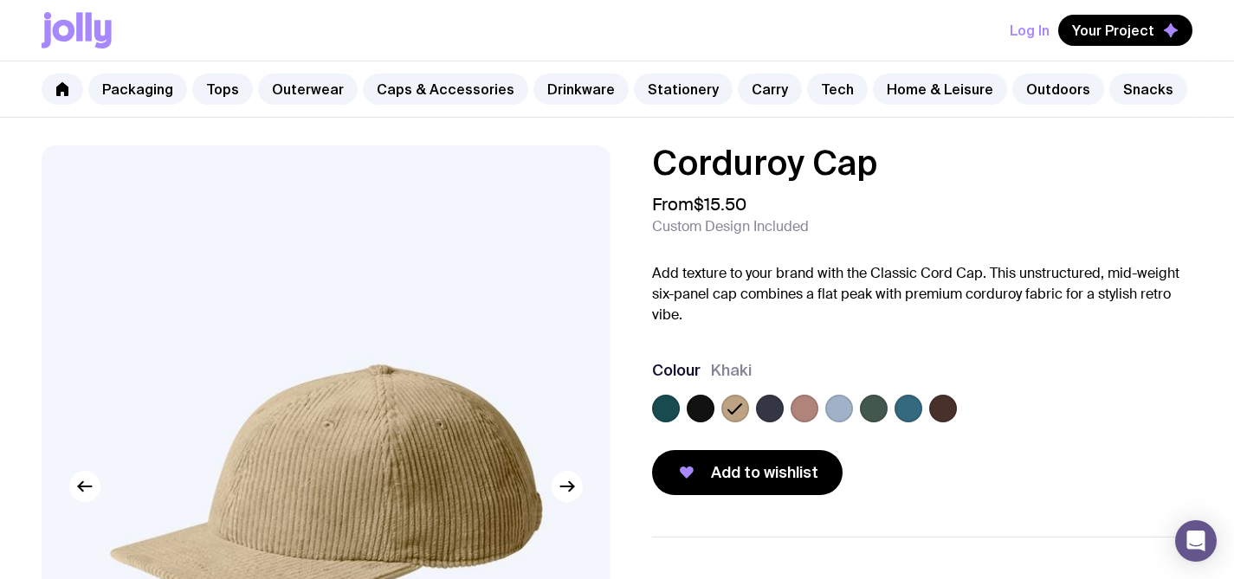
click at [771, 413] on label at bounding box center [770, 409] width 28 height 28
click at [0, 0] on input "radio" at bounding box center [0, 0] width 0 height 0
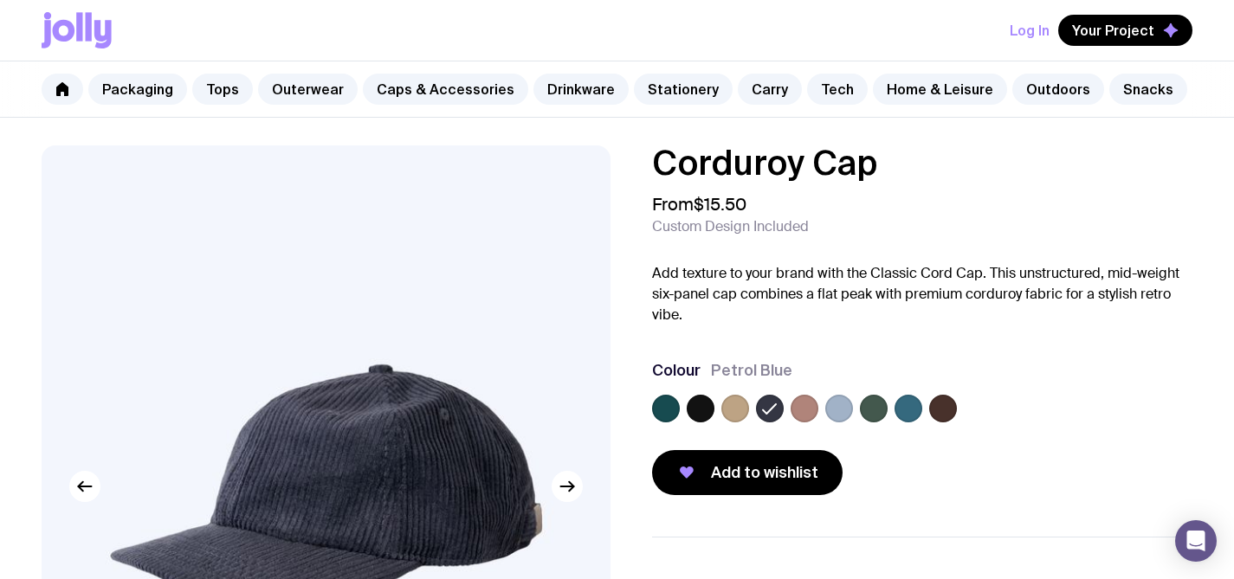
click at [797, 410] on label at bounding box center [805, 409] width 28 height 28
click at [0, 0] on input "radio" at bounding box center [0, 0] width 0 height 0
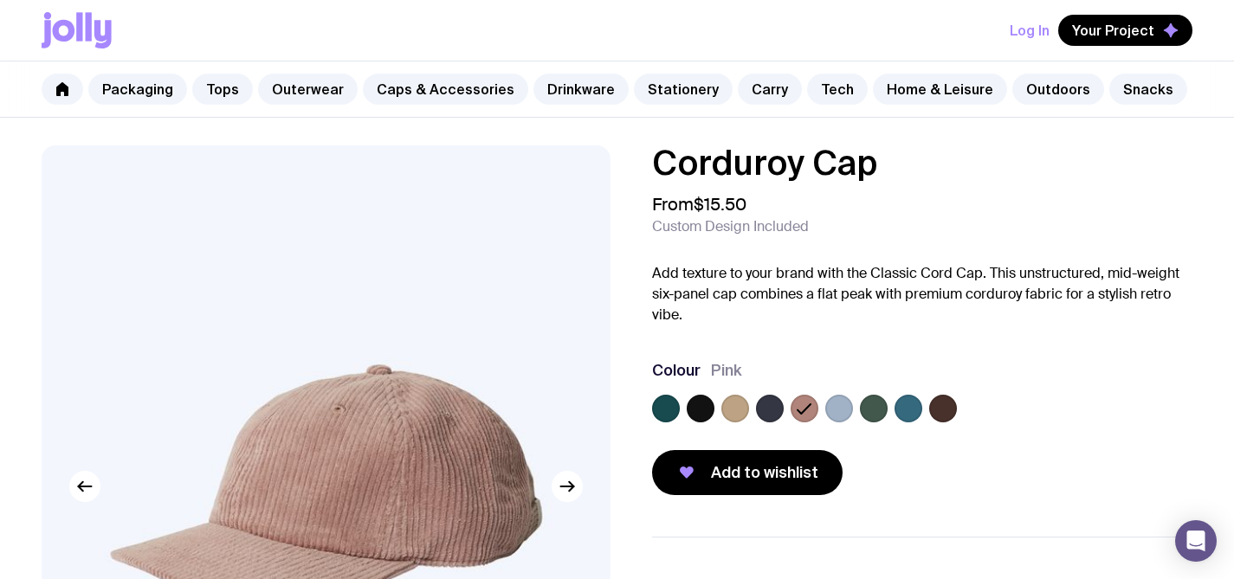
click at [849, 409] on label at bounding box center [839, 409] width 28 height 28
click at [0, 0] on input "radio" at bounding box center [0, 0] width 0 height 0
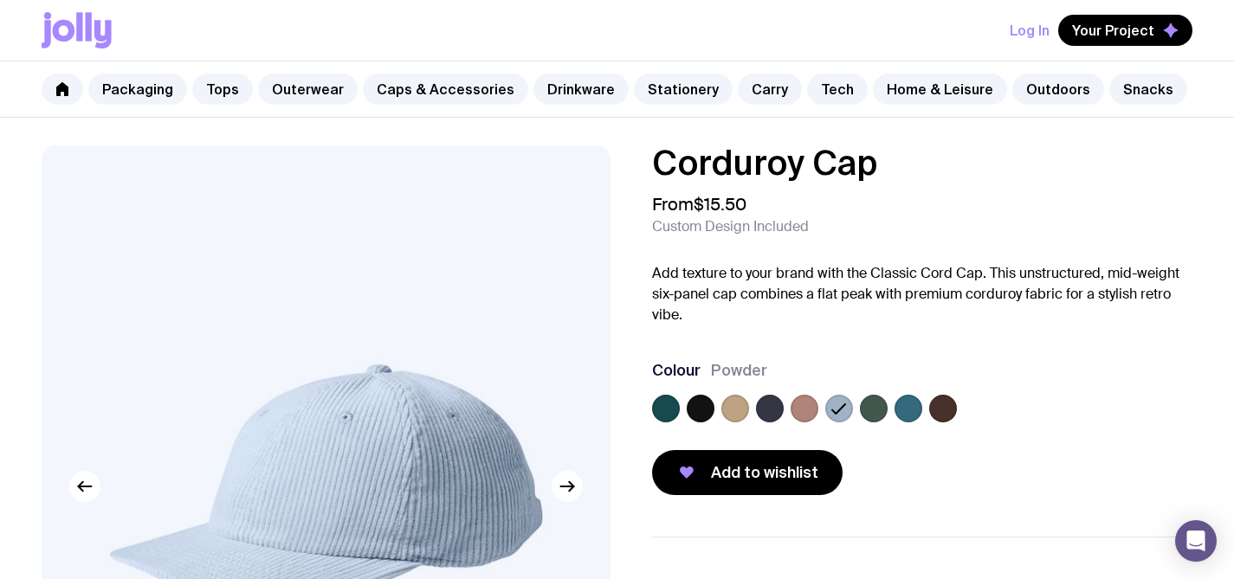
click at [878, 404] on label at bounding box center [874, 409] width 28 height 28
click at [0, 0] on input "radio" at bounding box center [0, 0] width 0 height 0
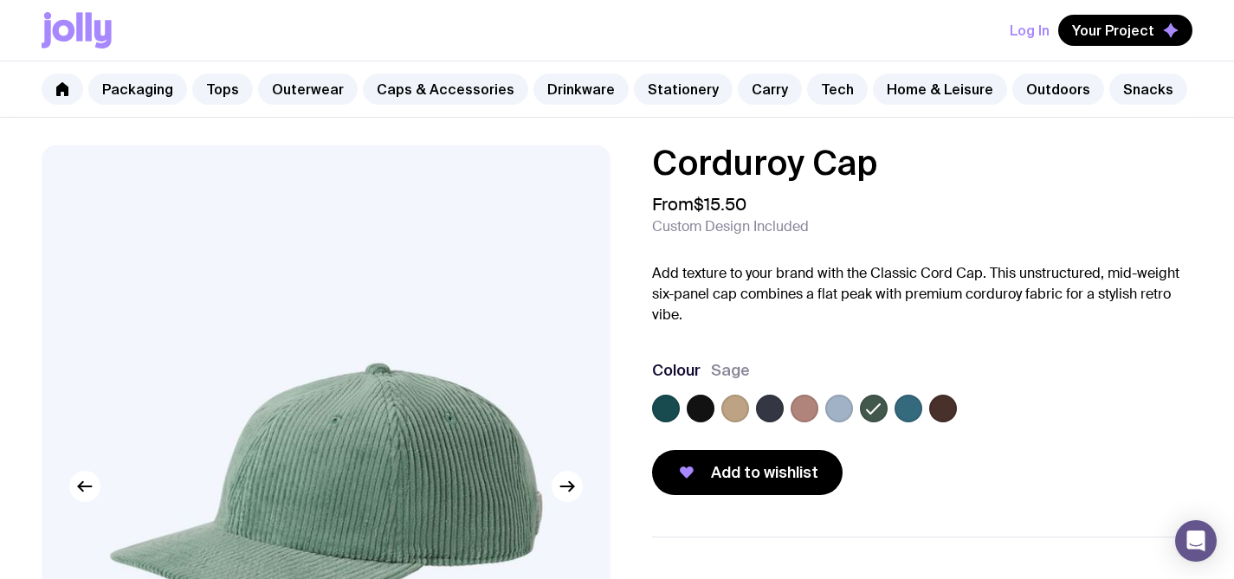
click at [902, 412] on label at bounding box center [908, 409] width 28 height 28
click at [0, 0] on input "radio" at bounding box center [0, 0] width 0 height 0
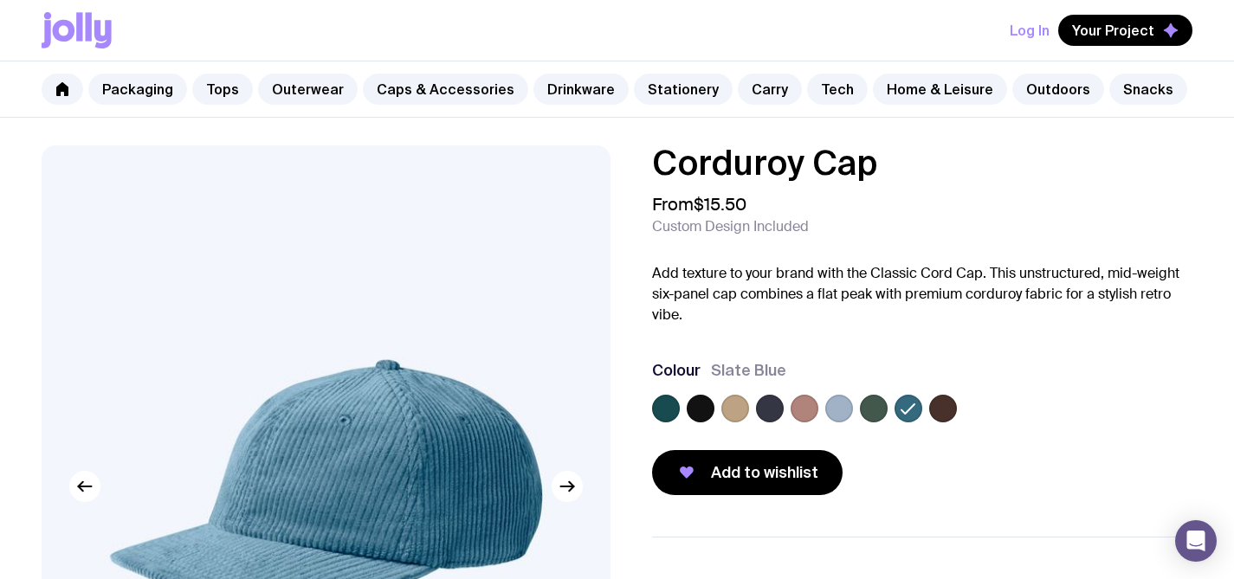
click at [946, 416] on label at bounding box center [943, 409] width 28 height 28
click at [0, 0] on input "radio" at bounding box center [0, 0] width 0 height 0
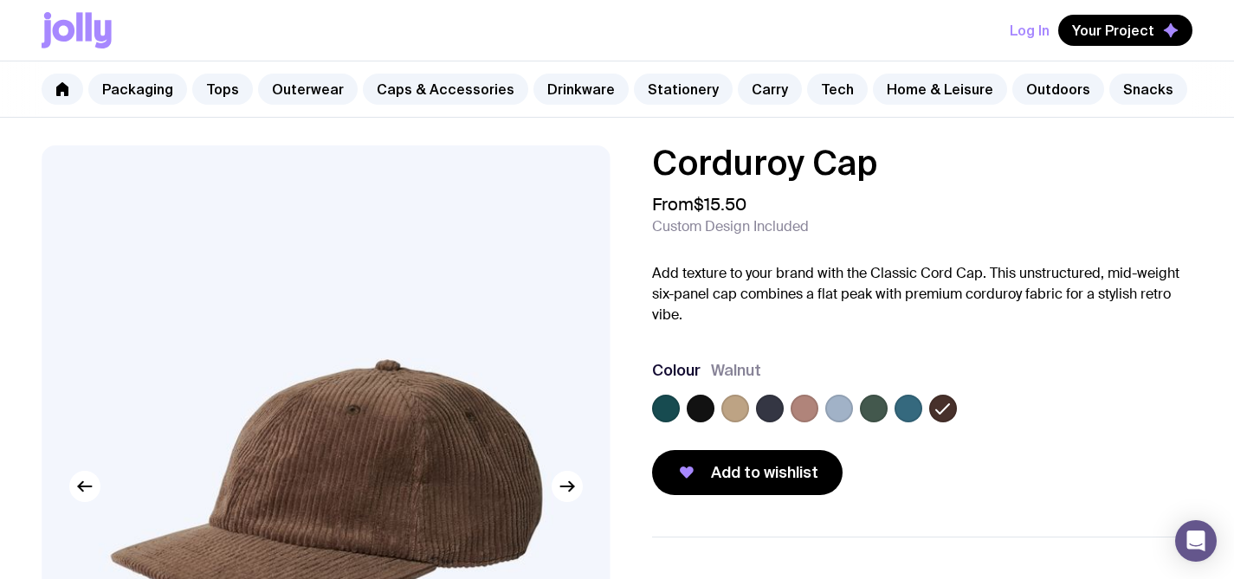
click at [704, 405] on label at bounding box center [701, 409] width 28 height 28
click at [0, 0] on input "radio" at bounding box center [0, 0] width 0 height 0
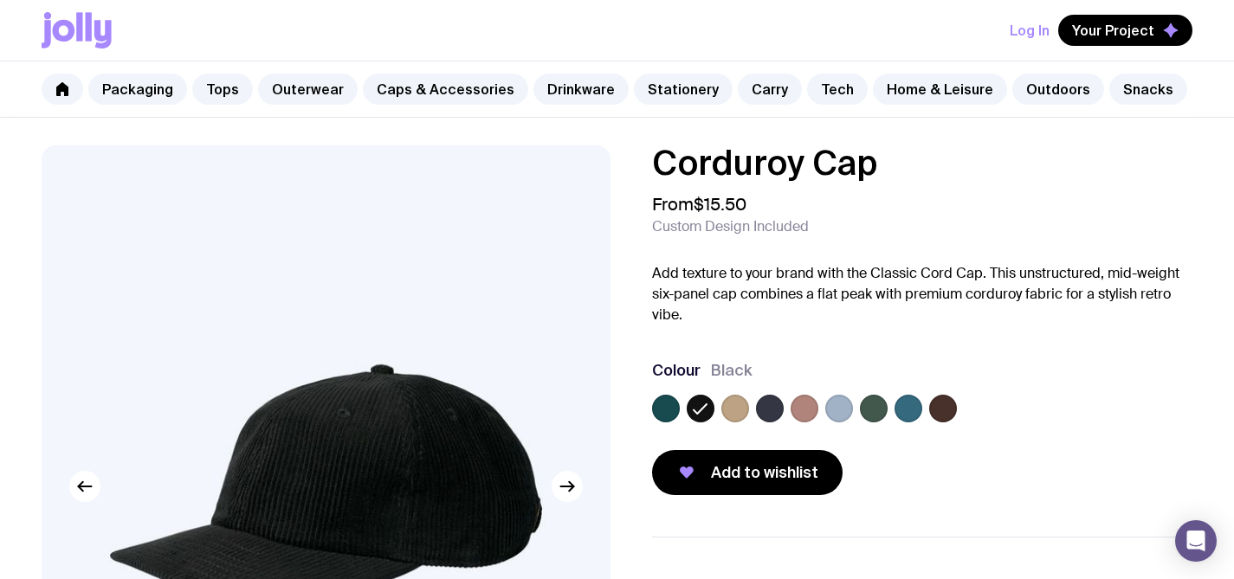
click at [667, 411] on label at bounding box center [666, 409] width 28 height 28
click at [0, 0] on input "radio" at bounding box center [0, 0] width 0 height 0
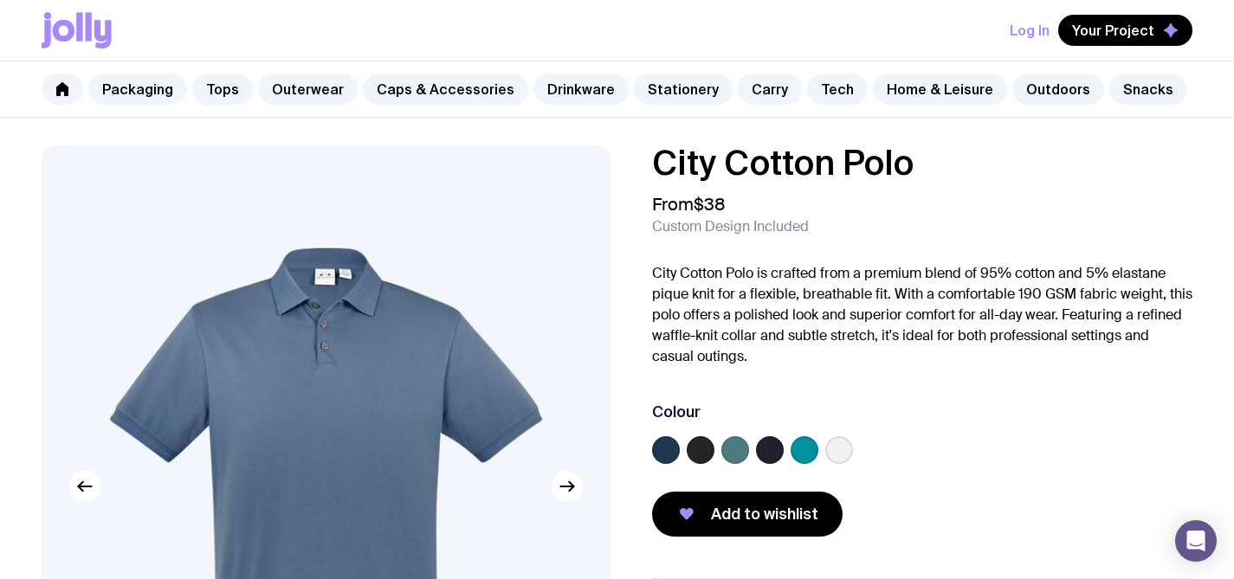
click at [110, 22] on icon at bounding box center [102, 34] width 17 height 29
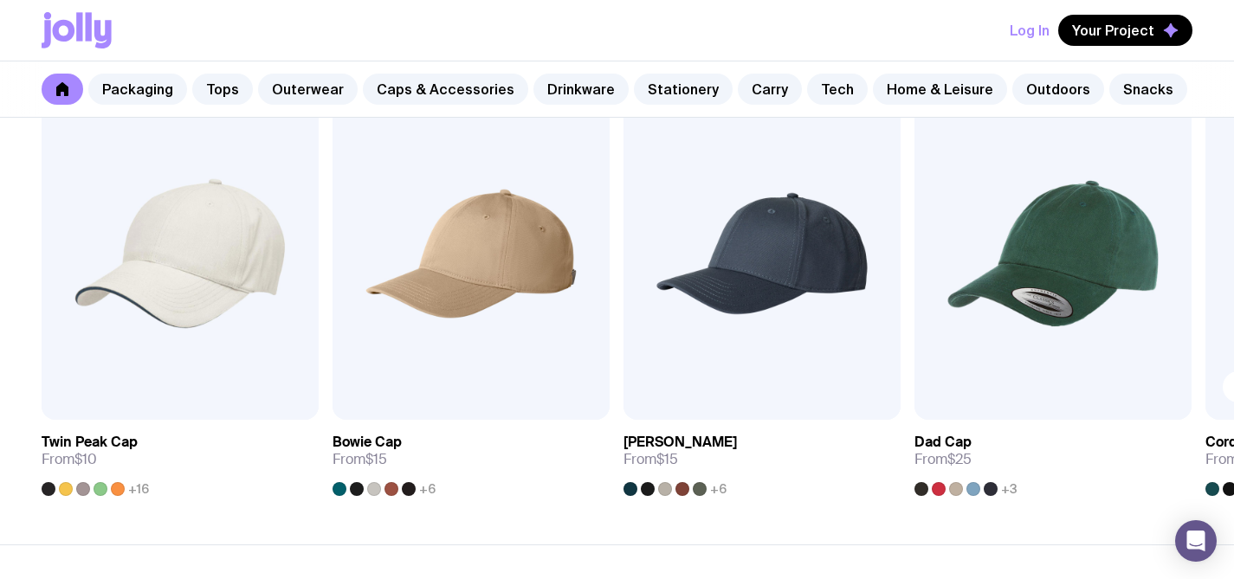
scroll to position [2071, 0]
